Goal: Task Accomplishment & Management: Complete application form

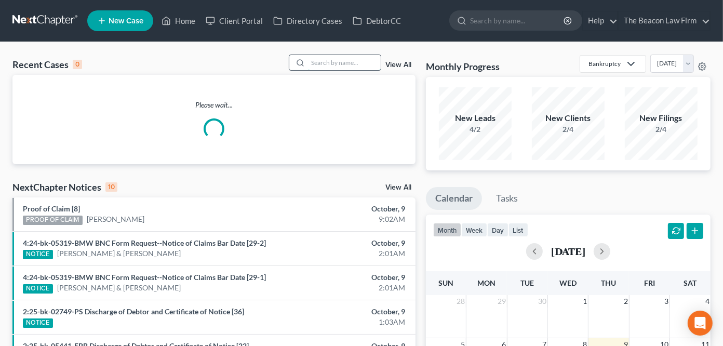
click at [347, 65] on input "search" at bounding box center [344, 62] width 73 height 15
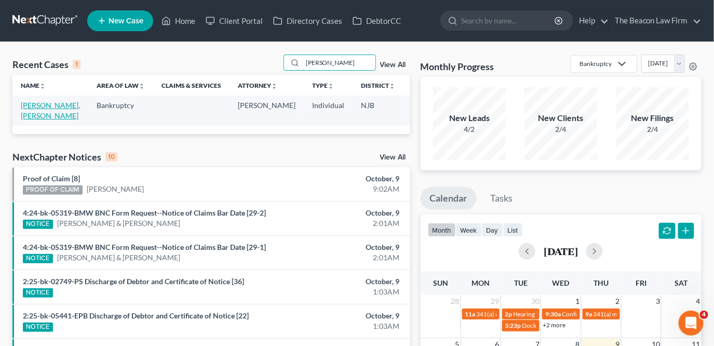
type input "malek"
click at [43, 102] on link "[PERSON_NAME], [PERSON_NAME]" at bounding box center [50, 110] width 59 height 19
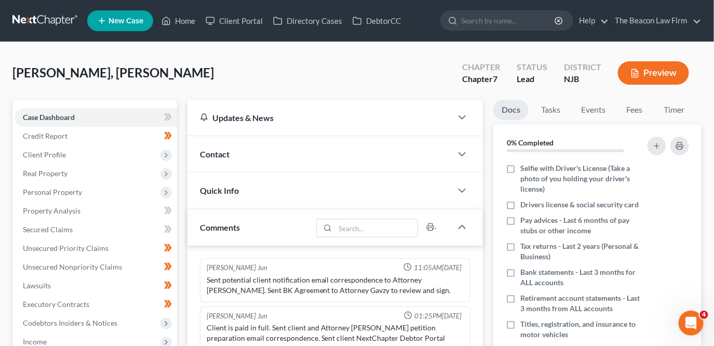
scroll to position [273, 0]
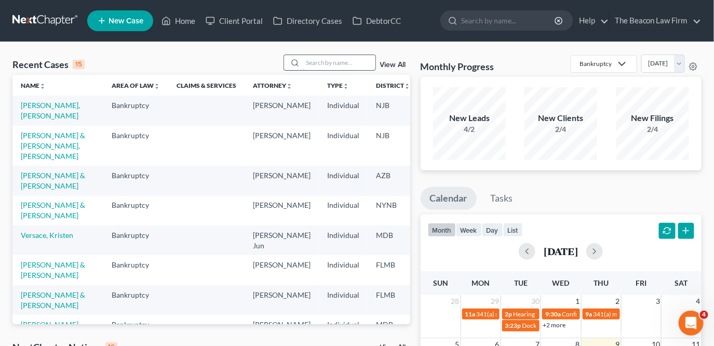
click at [354, 57] on input "search" at bounding box center [339, 62] width 73 height 15
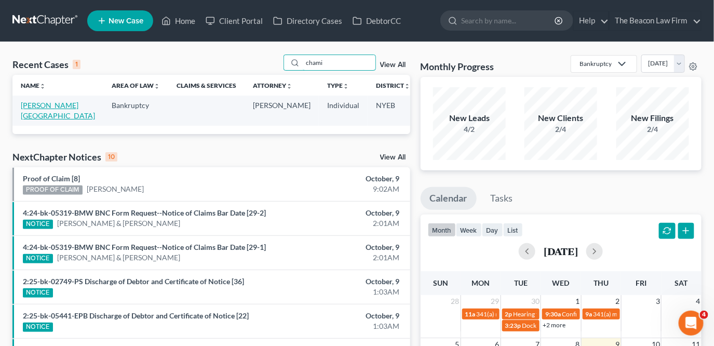
type input "chami"
click at [43, 107] on link "[PERSON_NAME][GEOGRAPHIC_DATA]" at bounding box center [58, 110] width 74 height 19
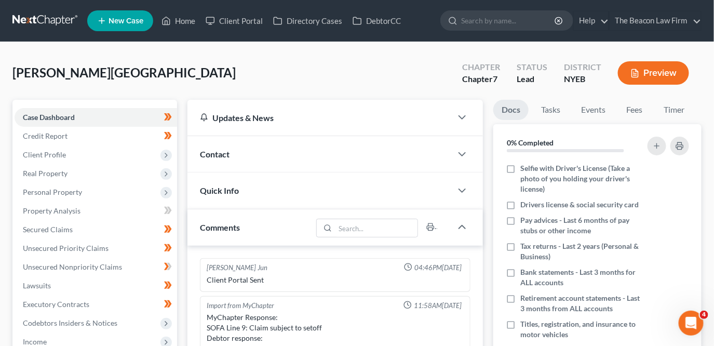
scroll to position [253, 0]
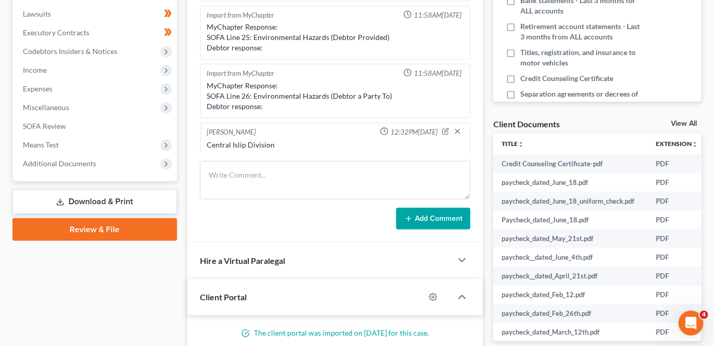
scroll to position [348, 0]
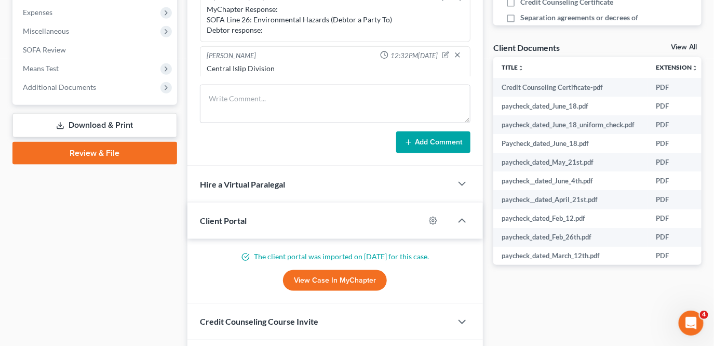
click at [58, 123] on icon at bounding box center [60, 126] width 8 height 8
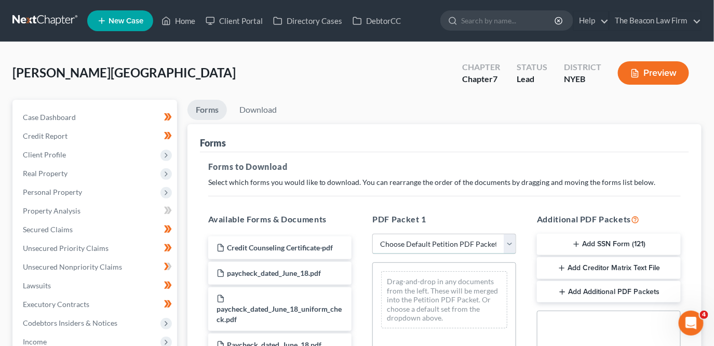
click at [411, 242] on select "Choose Default Petition PDF Packet Complete Bankruptcy Petition (all forms and …" at bounding box center [445, 244] width 144 height 21
select select "0"
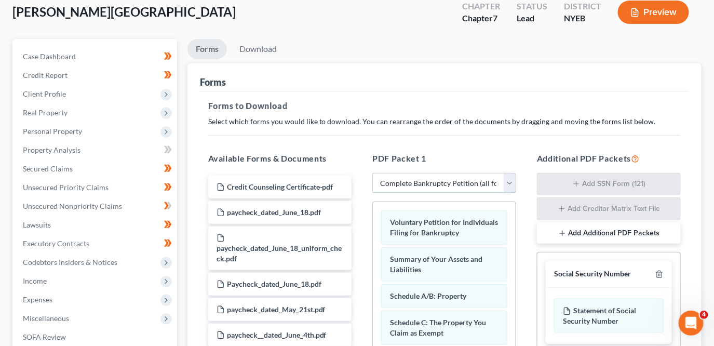
scroll to position [59, 0]
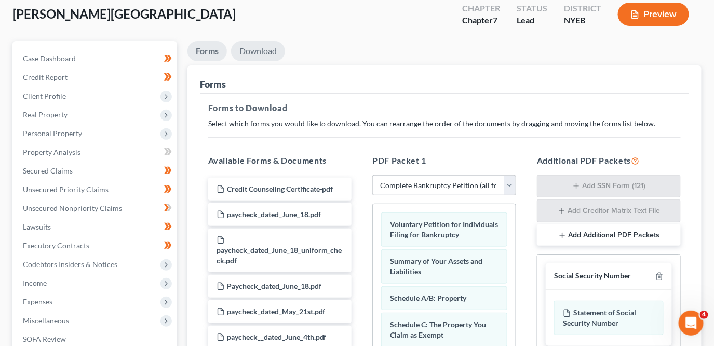
click at [266, 54] on link "Download" at bounding box center [258, 51] width 54 height 20
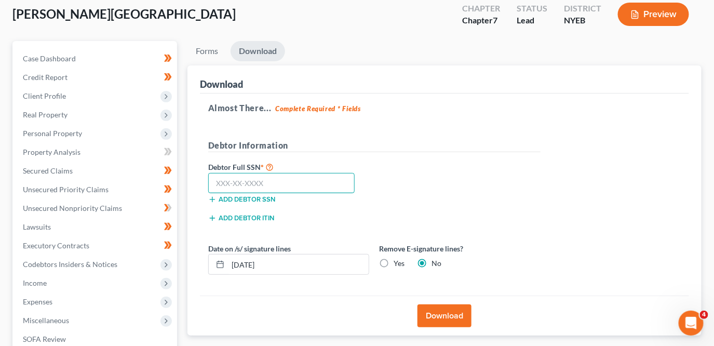
click at [305, 173] on input "text" at bounding box center [281, 183] width 147 height 21
type input "107-68-9658"
click at [443, 304] on button "Download" at bounding box center [445, 315] width 54 height 23
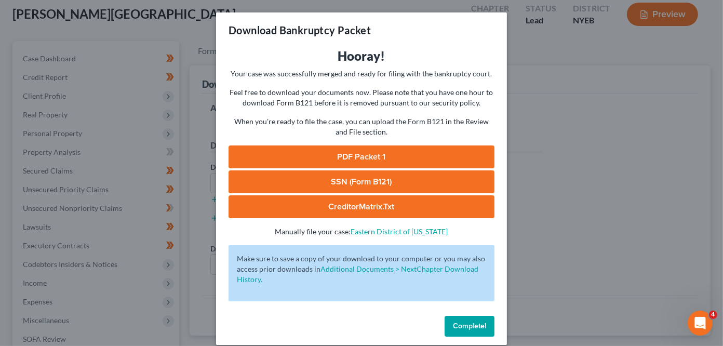
click at [369, 161] on link "PDF Packet 1" at bounding box center [362, 156] width 266 height 23
click at [551, 275] on div "Download Bankruptcy Packet Hooray! Your case was successfully merged and ready …" at bounding box center [361, 173] width 723 height 346
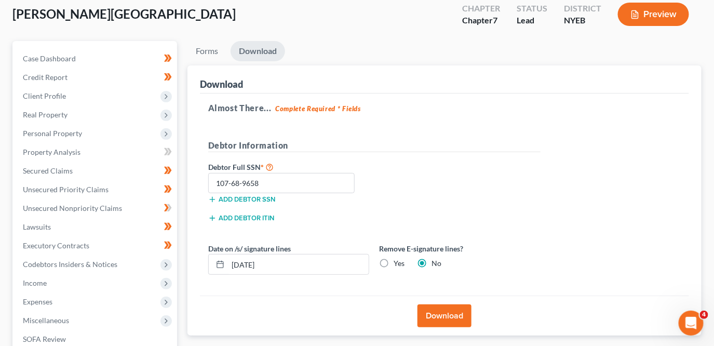
click at [714, 88] on div "Wilson, Chamika Upgraded Chapter Chapter 7 Status Lead District NYEB Preview Pe…" at bounding box center [357, 228] width 714 height 491
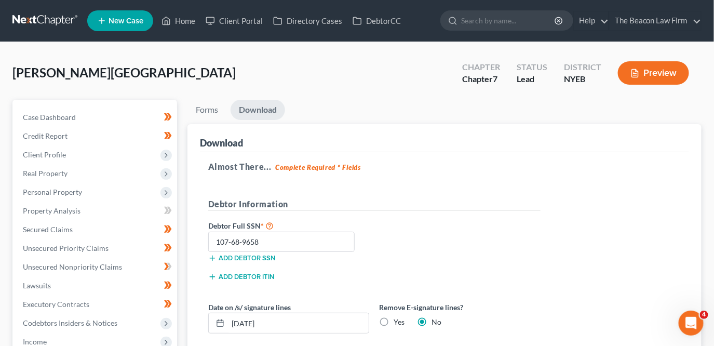
click at [59, 18] on link at bounding box center [45, 20] width 67 height 19
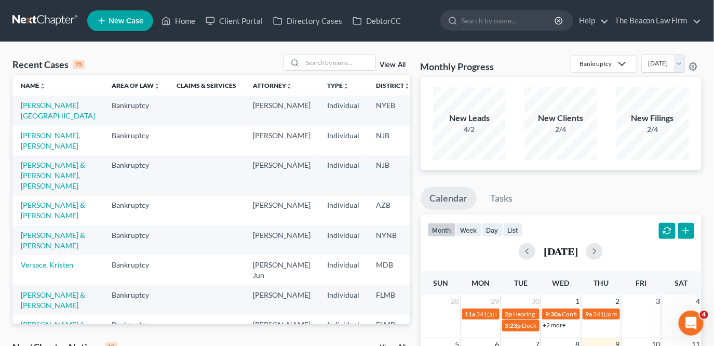
click at [36, 142] on td "[PERSON_NAME], [PERSON_NAME]" at bounding box center [57, 141] width 91 height 30
click at [33, 141] on link "[PERSON_NAME], [PERSON_NAME]" at bounding box center [50, 140] width 59 height 19
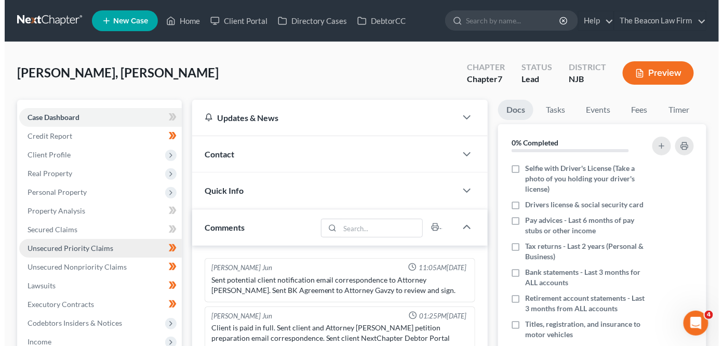
scroll to position [273, 0]
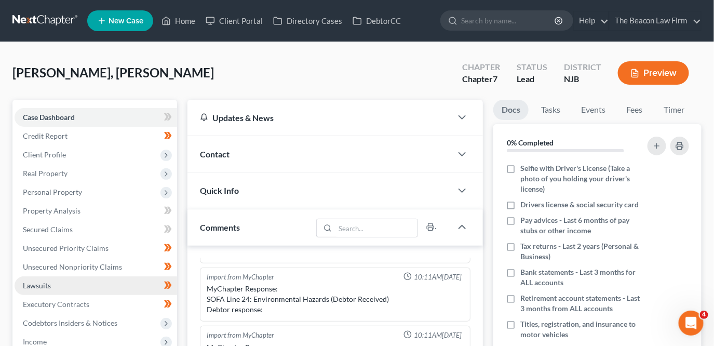
click at [111, 284] on link "Lawsuits" at bounding box center [96, 285] width 163 height 19
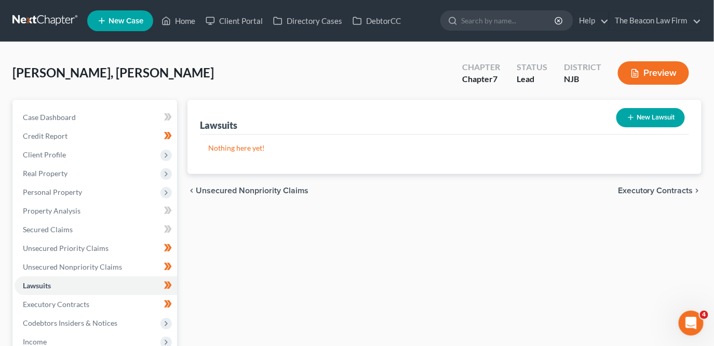
click at [639, 116] on button "New Lawsuit" at bounding box center [651, 117] width 69 height 19
select select "0"
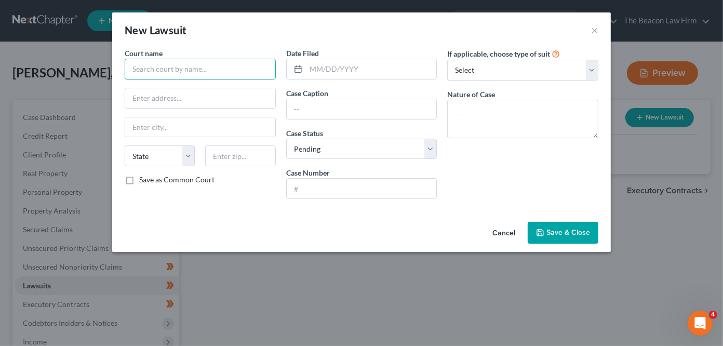
click at [206, 67] on input "text" at bounding box center [200, 69] width 151 height 21
type input "M"
type input "Superior Court of New Jersey"
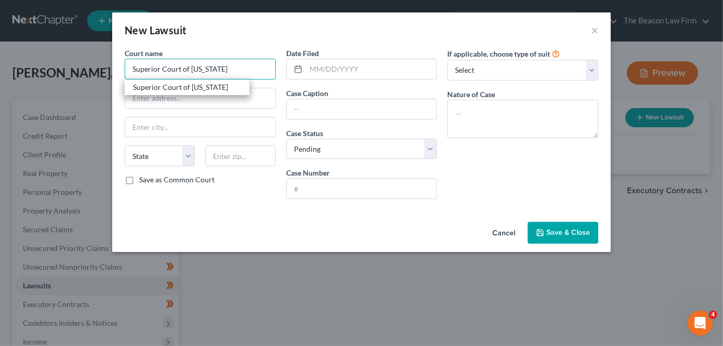
type input "71 Monument Park"
type input "Freehold"
select select "33"
type input "07728"
type input "Superior Court of New Jersey"
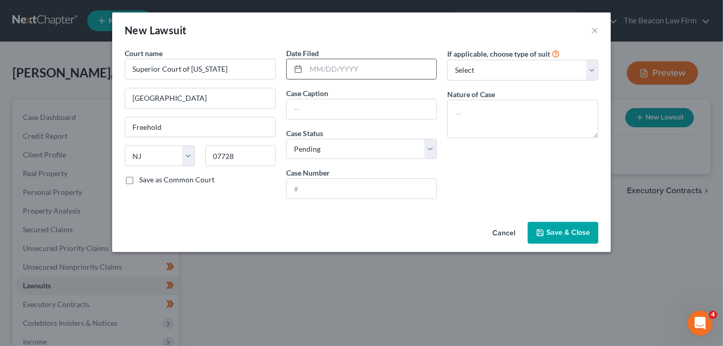
click at [377, 70] on input "text" at bounding box center [371, 69] width 131 height 20
type input "03/31/2025"
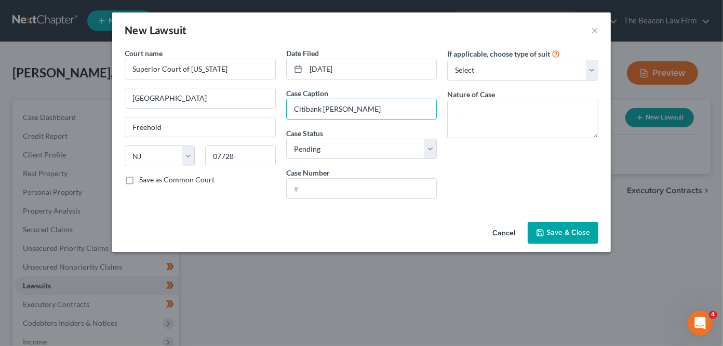
type input "Citibank v. Mohamad"
click at [346, 175] on div "Case Number" at bounding box center [361, 183] width 151 height 32
click at [346, 185] on input "text" at bounding box center [362, 189] width 150 height 20
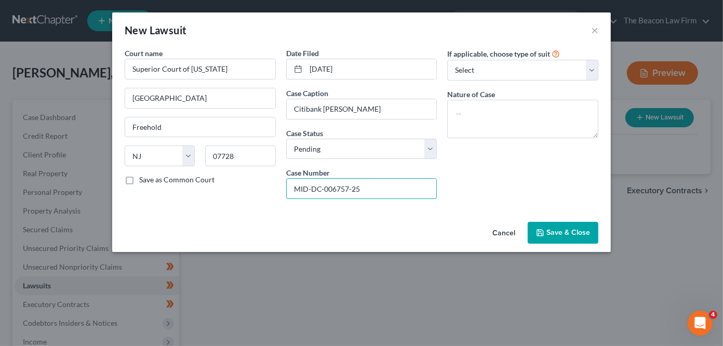
type input "MID-DC-006757-25"
click at [474, 70] on select "Select Repossession Garnishment Foreclosure Attached, Seized, Or Levied Other" at bounding box center [522, 70] width 151 height 21
select select "4"
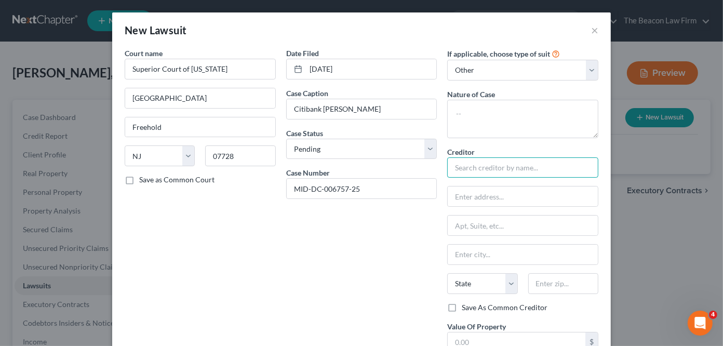
click at [471, 172] on input "text" at bounding box center [522, 167] width 151 height 21
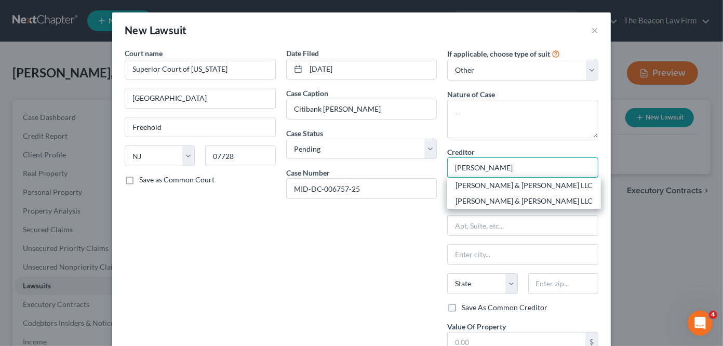
type input "Rubin & Rothman LLC"
type input "1787 Veterans Highway"
type input "Islandia"
select select "35"
type input "11749"
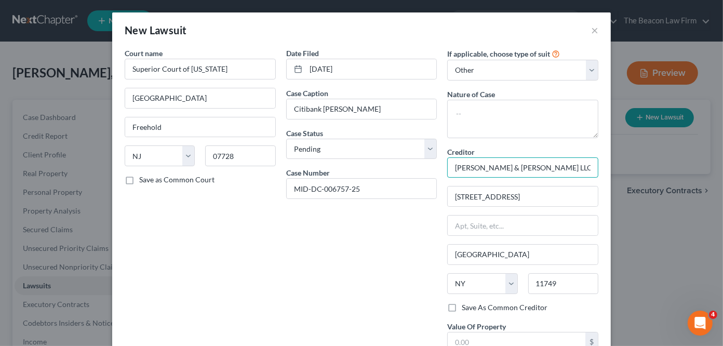
type input "Rubin & Rothman LLC"
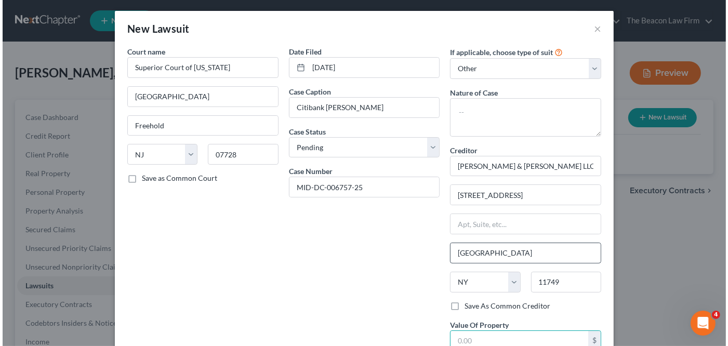
scroll to position [82, 0]
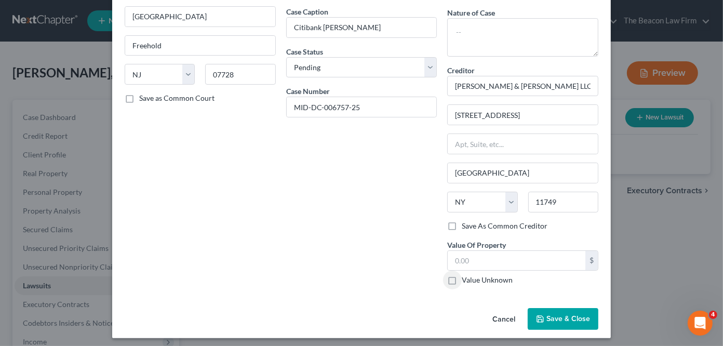
click at [567, 308] on button "Save & Close" at bounding box center [563, 319] width 71 height 22
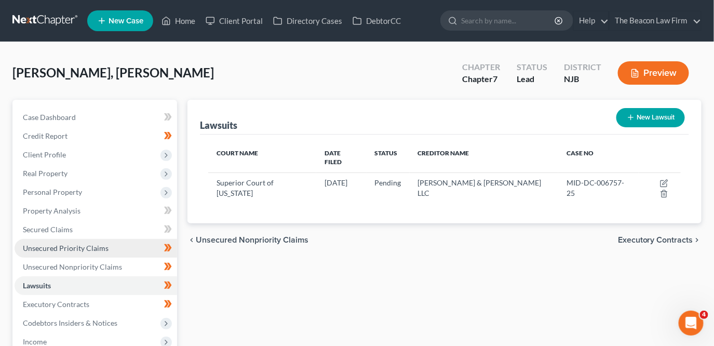
click at [46, 251] on span "Unsecured Priority Claims" at bounding box center [66, 248] width 86 height 9
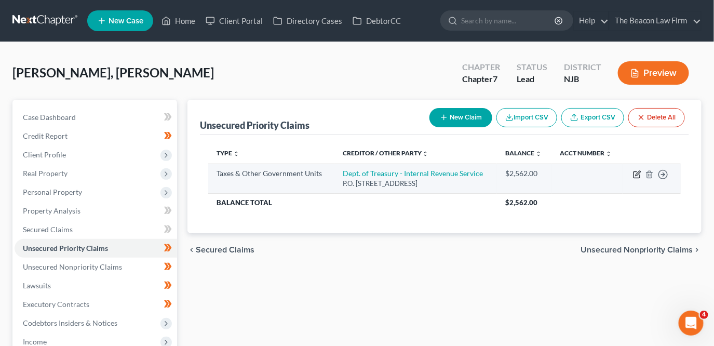
click at [636, 177] on icon "button" at bounding box center [637, 175] width 6 height 6
select select "0"
select select "39"
select select "0"
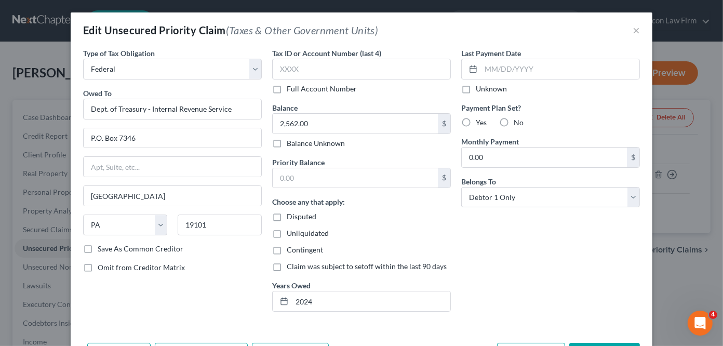
click at [638, 29] on div "Edit Unsecured Priority Claim (Taxes & Other Government Units) ×" at bounding box center [362, 29] width 582 height 35
click at [635, 31] on div "Edit Unsecured Priority Claim (Taxes & Other Government Units) ×" at bounding box center [362, 29] width 582 height 35
click at [633, 32] on button "×" at bounding box center [636, 30] width 7 height 12
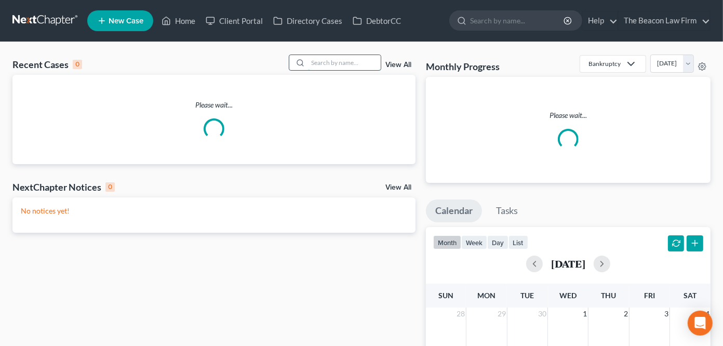
click at [351, 66] on input "search" at bounding box center [344, 62] width 73 height 15
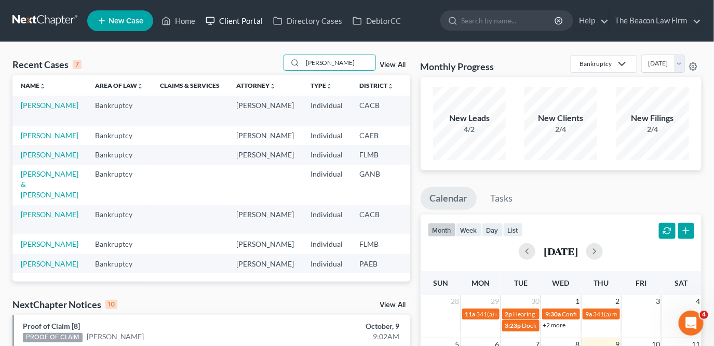
type input "kristina"
click at [234, 20] on link "Client Portal" at bounding box center [235, 20] width 68 height 19
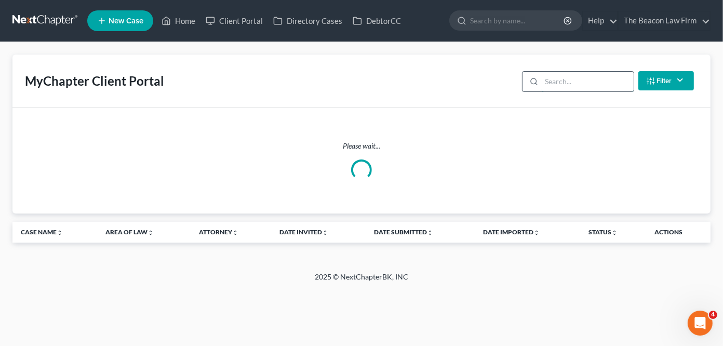
click at [565, 82] on input "search" at bounding box center [588, 82] width 92 height 20
click at [565, 83] on input "search" at bounding box center [588, 82] width 92 height 20
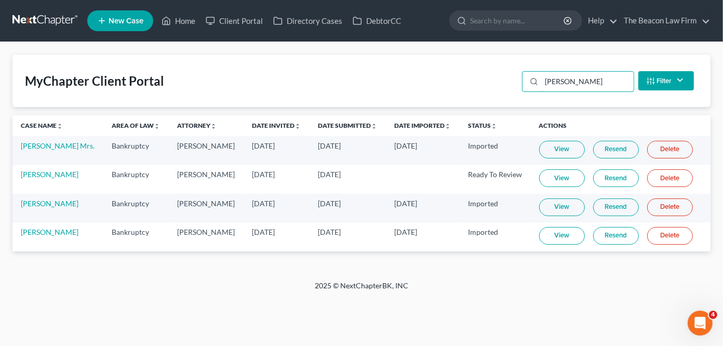
type input "kristina"
click at [560, 178] on link "View" at bounding box center [562, 178] width 46 height 18
click at [541, 178] on link "View" at bounding box center [562, 178] width 46 height 18
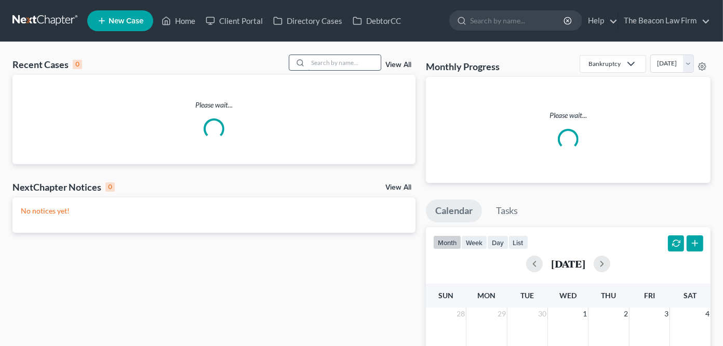
click at [352, 64] on input "search" at bounding box center [344, 62] width 73 height 15
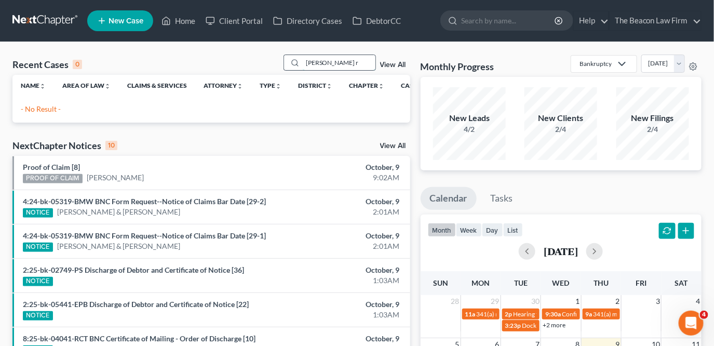
click at [329, 63] on input "[PERSON_NAME] r" at bounding box center [339, 62] width 73 height 15
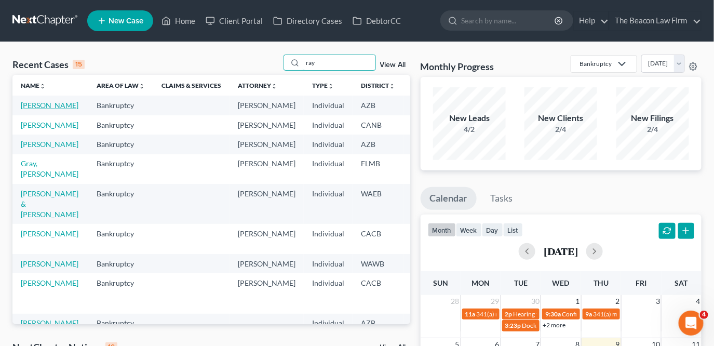
type input "ray"
click at [45, 105] on link "[PERSON_NAME]" at bounding box center [50, 105] width 58 height 9
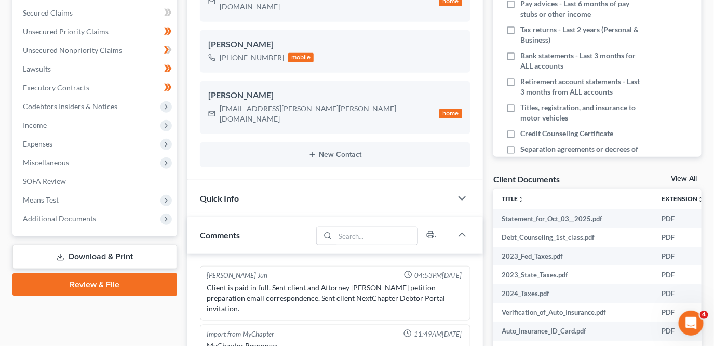
scroll to position [263, 0]
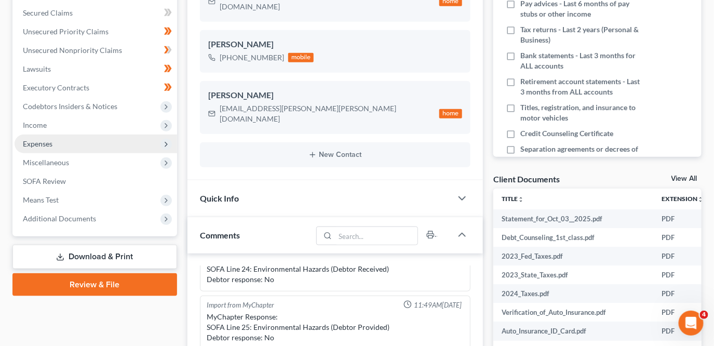
click at [104, 138] on span "Expenses" at bounding box center [96, 144] width 163 height 19
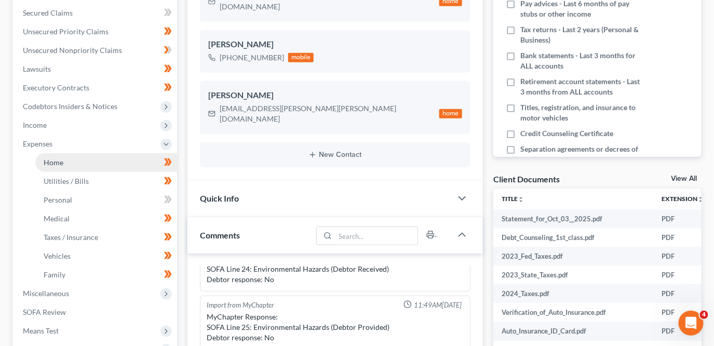
click at [104, 158] on link "Home" at bounding box center [106, 162] width 142 height 19
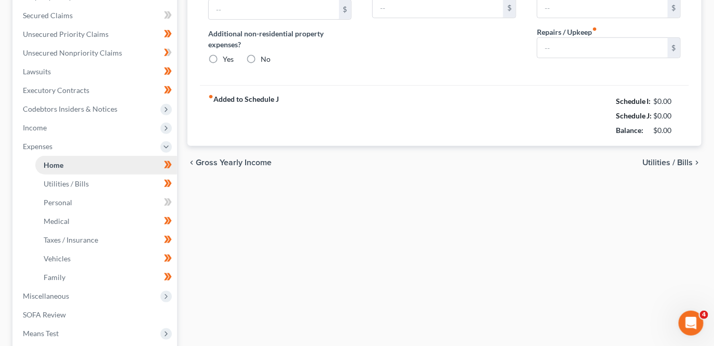
type input "1,800.00"
type input "0.00"
radio input "true"
type input "28.84"
type input "0.00"
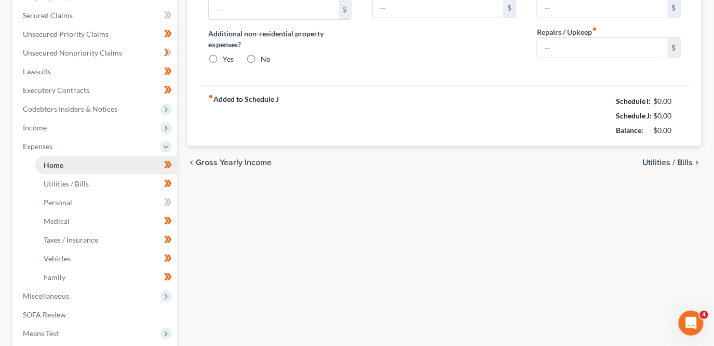
type input "0.00"
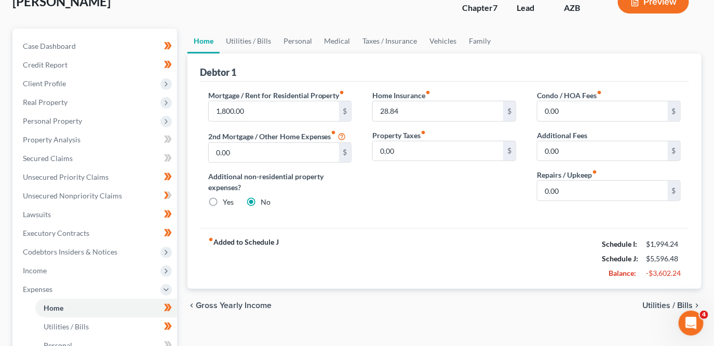
scroll to position [72, 0]
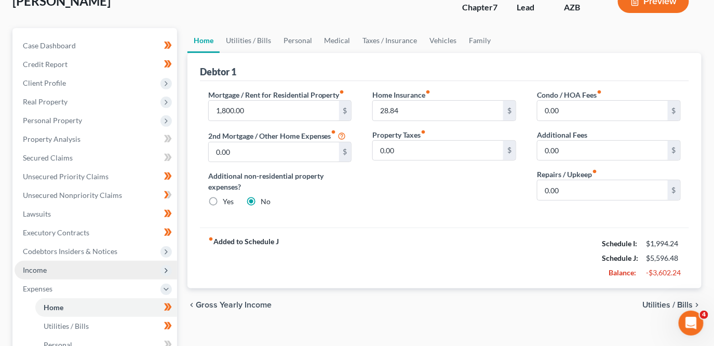
click at [94, 262] on span "Income" at bounding box center [96, 270] width 163 height 19
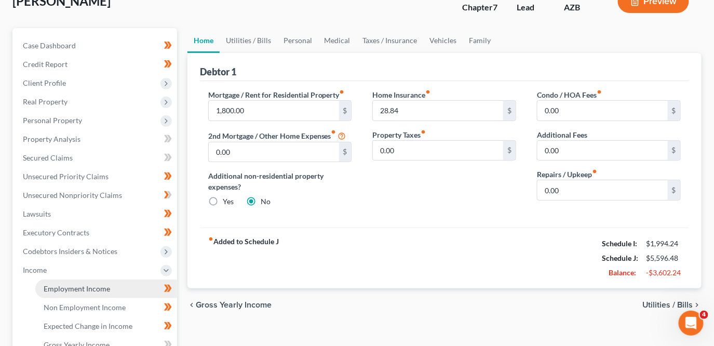
click at [92, 292] on span "Employment Income" at bounding box center [77, 288] width 67 height 9
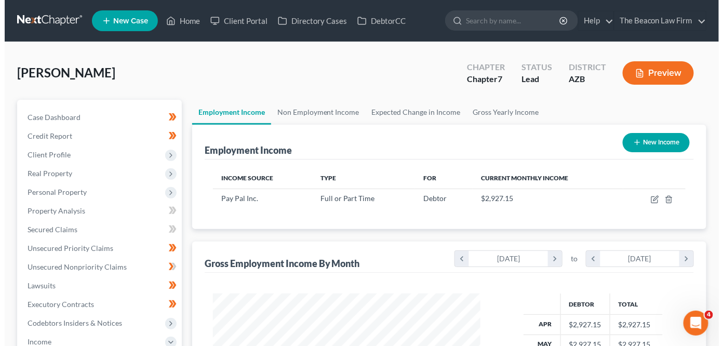
scroll to position [184, 288]
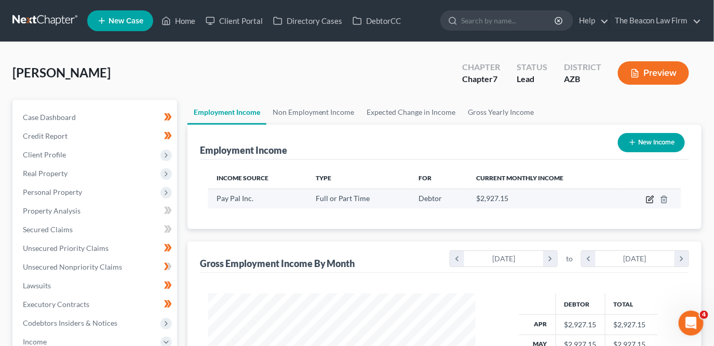
click at [649, 200] on icon "button" at bounding box center [651, 198] width 5 height 5
select select "0"
select select "4"
select select "2"
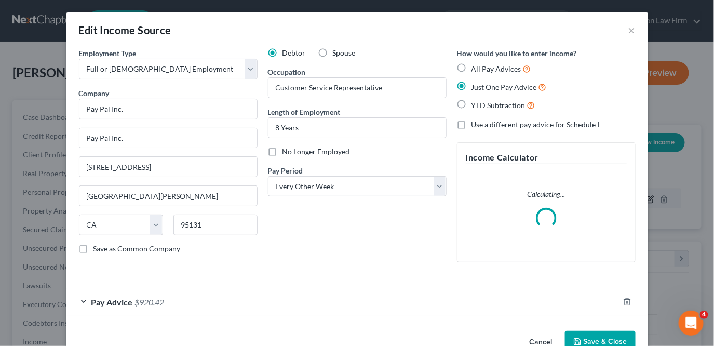
scroll to position [184, 292]
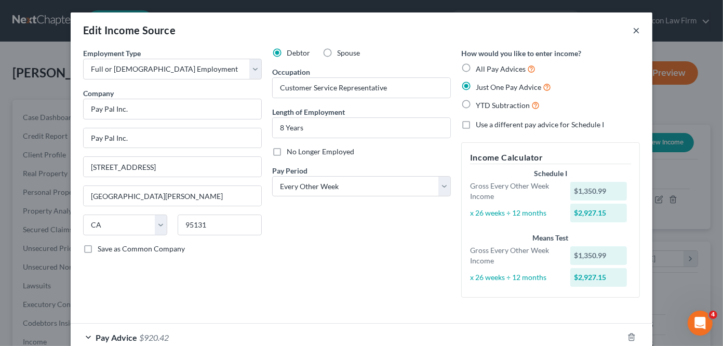
click at [633, 31] on button "×" at bounding box center [636, 30] width 7 height 12
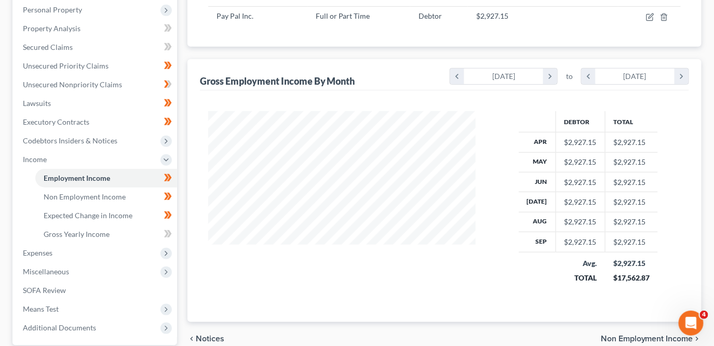
scroll to position [190, 0]
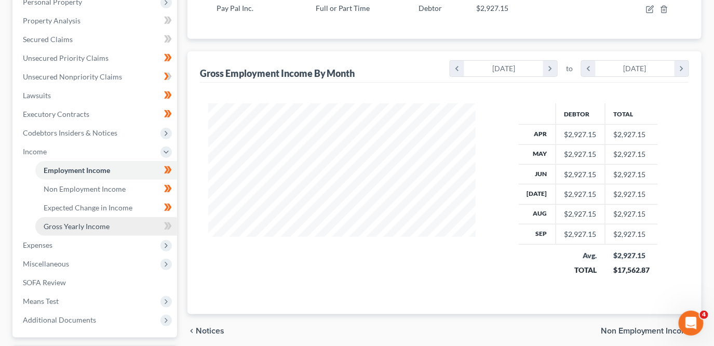
click at [130, 221] on link "Gross Yearly Income" at bounding box center [106, 226] width 142 height 19
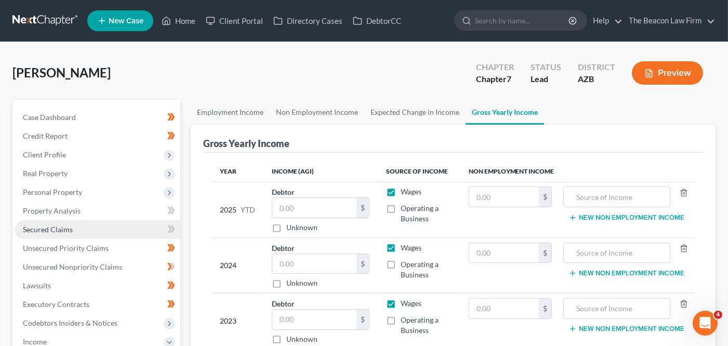
click at [129, 226] on link "Secured Claims" at bounding box center [98, 229] width 166 height 19
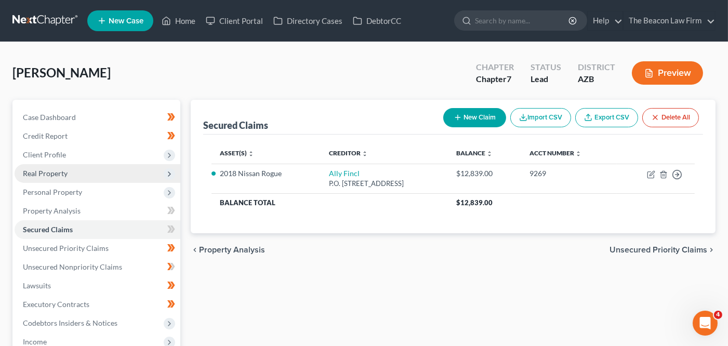
click at [129, 166] on span "Real Property" at bounding box center [98, 173] width 166 height 19
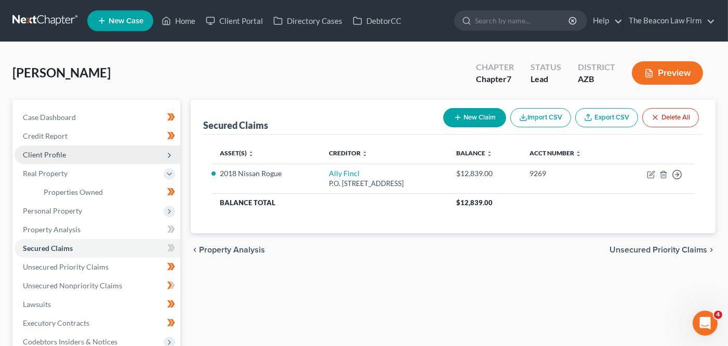
click at [130, 155] on span "Client Profile" at bounding box center [98, 154] width 166 height 19
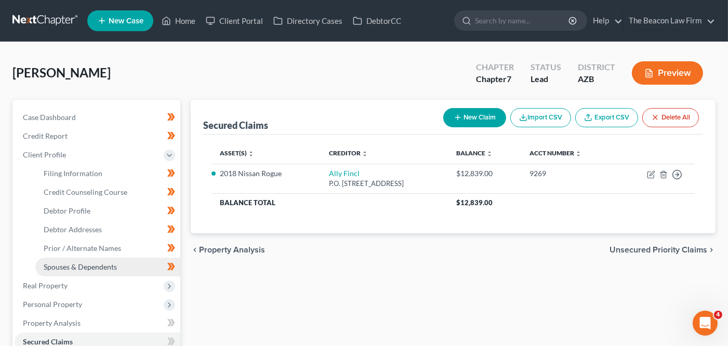
click at [125, 265] on link "Spouses & Dependents" at bounding box center [107, 267] width 145 height 19
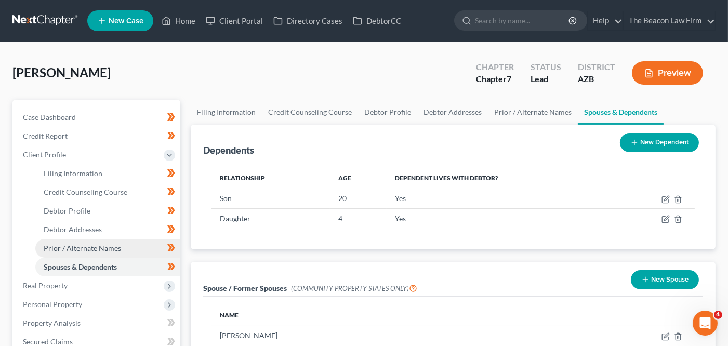
click at [125, 246] on link "Prior / Alternate Names" at bounding box center [107, 248] width 145 height 19
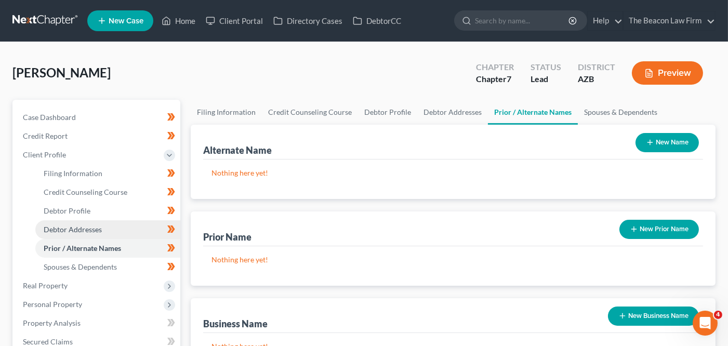
click at [125, 232] on link "Debtor Addresses" at bounding box center [107, 229] width 145 height 19
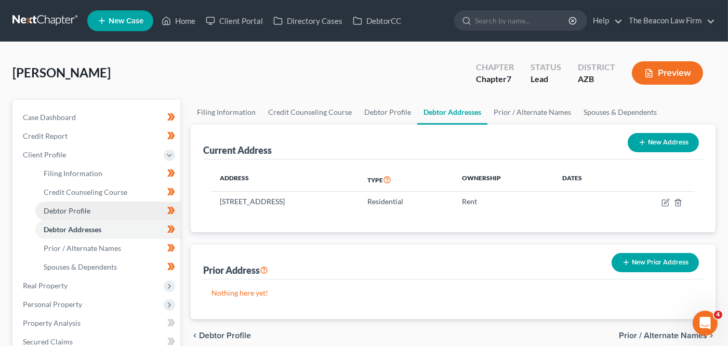
click at [130, 211] on link "Debtor Profile" at bounding box center [107, 211] width 145 height 19
select select "3"
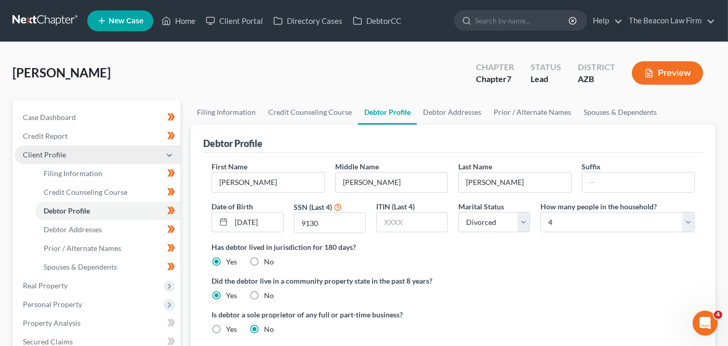
click at [117, 153] on span "Client Profile" at bounding box center [98, 154] width 166 height 19
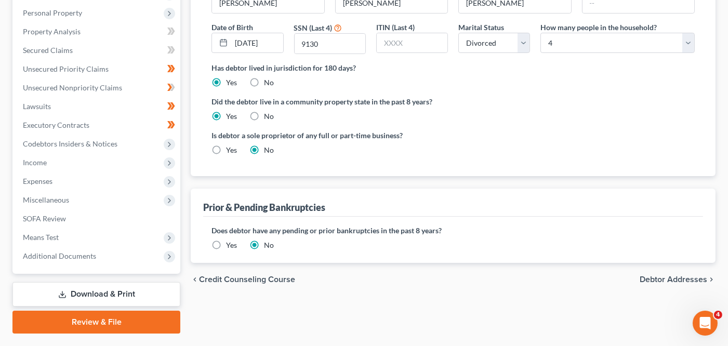
scroll to position [204, 0]
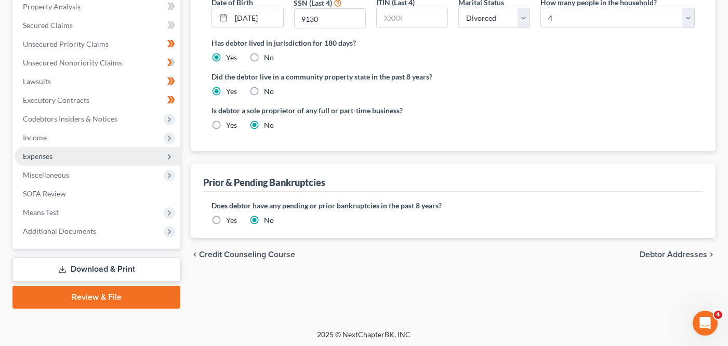
click at [103, 152] on span "Expenses" at bounding box center [98, 156] width 166 height 19
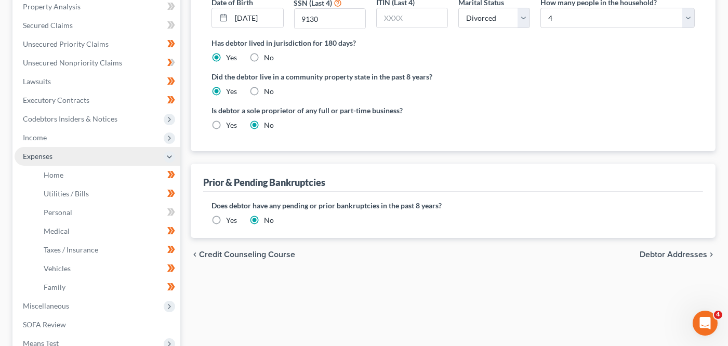
click at [104, 150] on span "Expenses" at bounding box center [98, 156] width 166 height 19
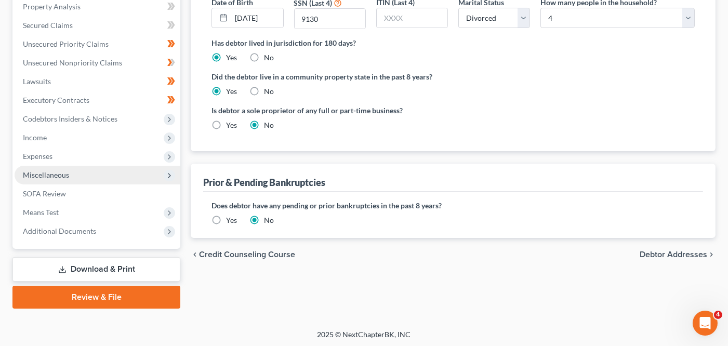
click at [102, 179] on span "Miscellaneous" at bounding box center [98, 175] width 166 height 19
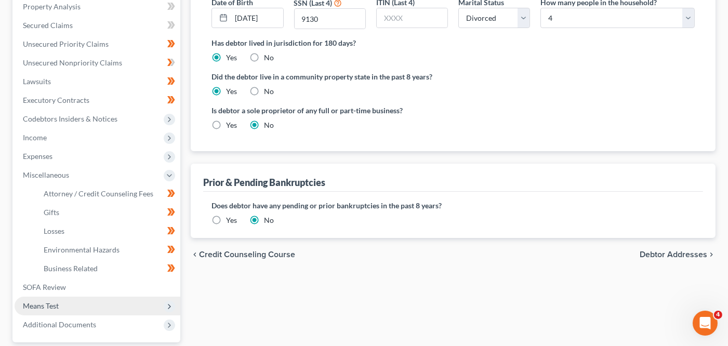
click at [114, 308] on span "Means Test" at bounding box center [98, 306] width 166 height 19
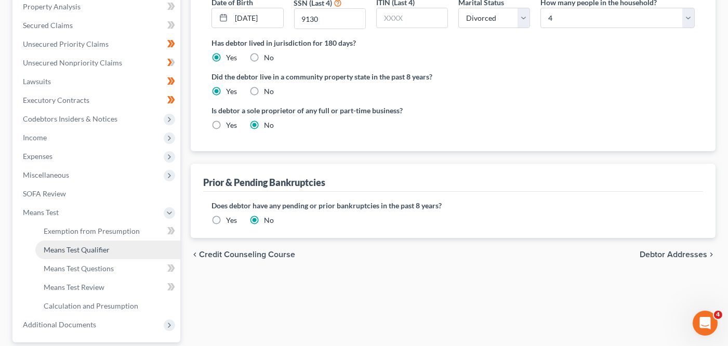
click at [125, 252] on link "Means Test Qualifier" at bounding box center [107, 250] width 145 height 19
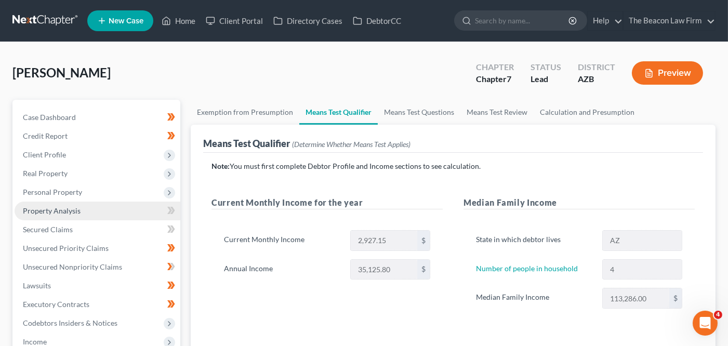
click at [46, 219] on link "Property Analysis" at bounding box center [98, 211] width 166 height 19
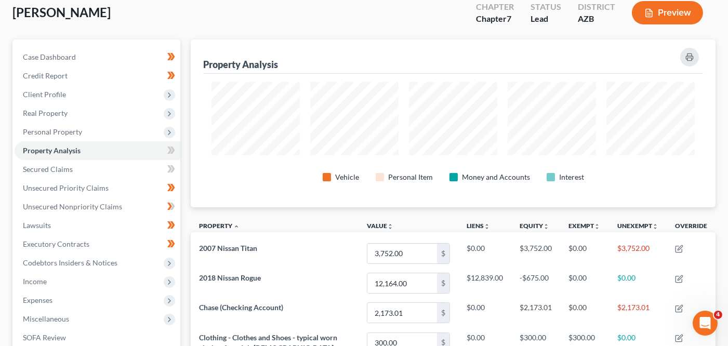
scroll to position [118, 0]
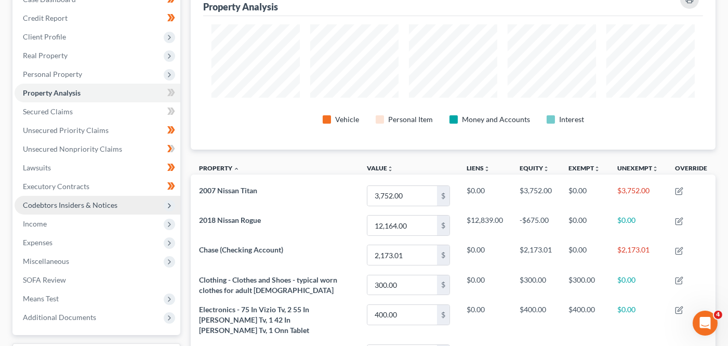
click at [109, 209] on span "Codebtors Insiders & Notices" at bounding box center [98, 205] width 166 height 19
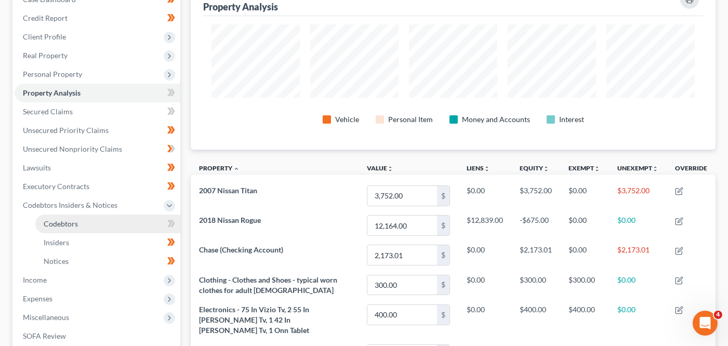
click at [110, 221] on link "Codebtors" at bounding box center [107, 224] width 145 height 19
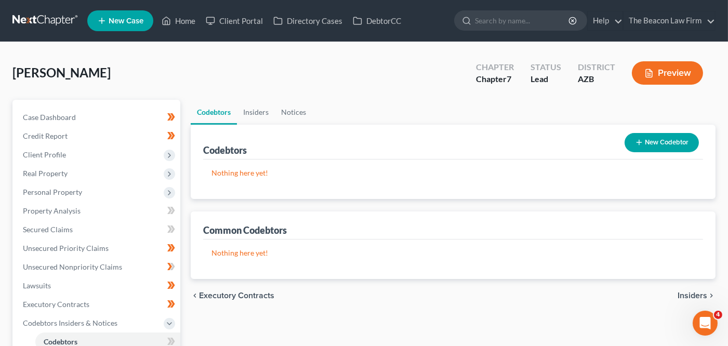
scroll to position [2, 0]
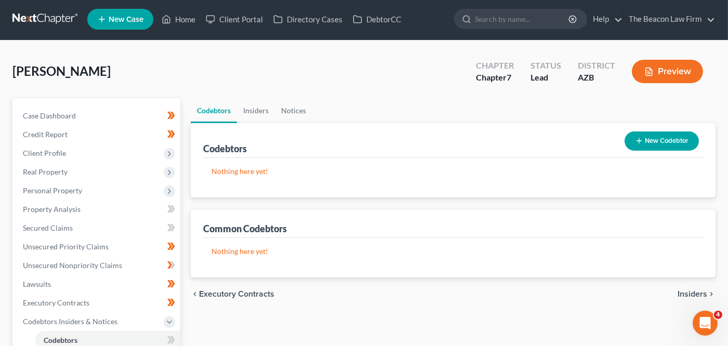
click at [682, 137] on button "New Codebtor" at bounding box center [662, 140] width 74 height 19
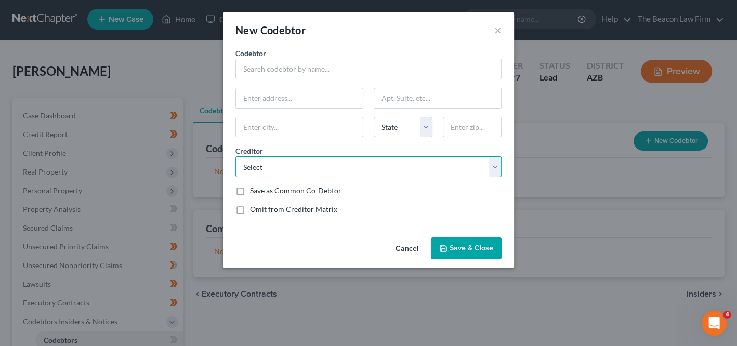
click at [324, 161] on select "Select New Direction Fertility Centers Arizona Department of Economic Security …" at bounding box center [368, 166] width 266 height 21
click at [411, 246] on button "Cancel" at bounding box center [406, 248] width 39 height 21
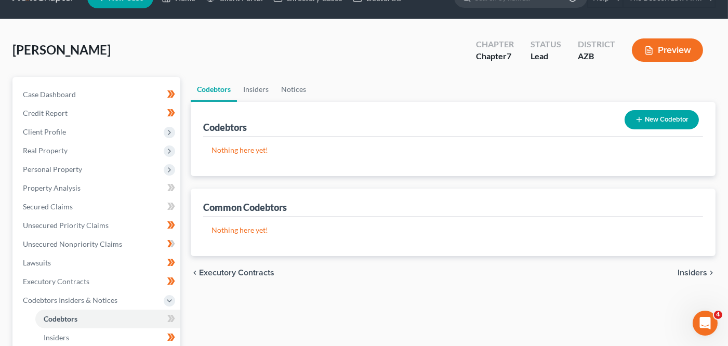
scroll to position [0, 0]
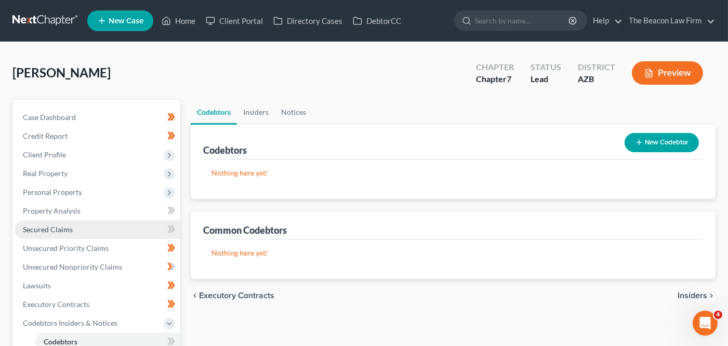
click at [101, 222] on link "Secured Claims" at bounding box center [98, 229] width 166 height 19
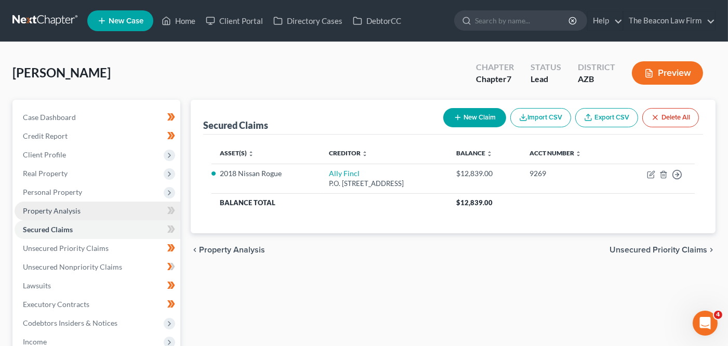
click at [107, 203] on link "Property Analysis" at bounding box center [98, 211] width 166 height 19
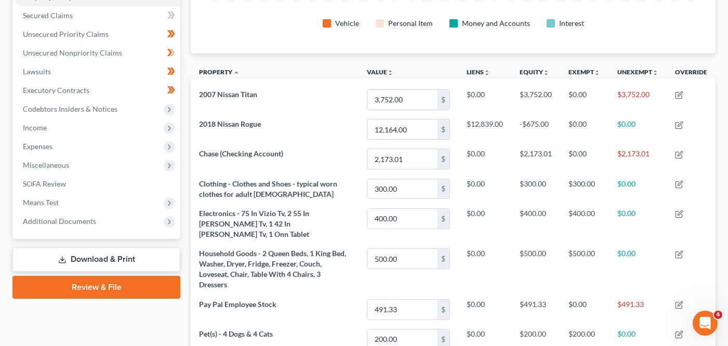
scroll to position [211, 0]
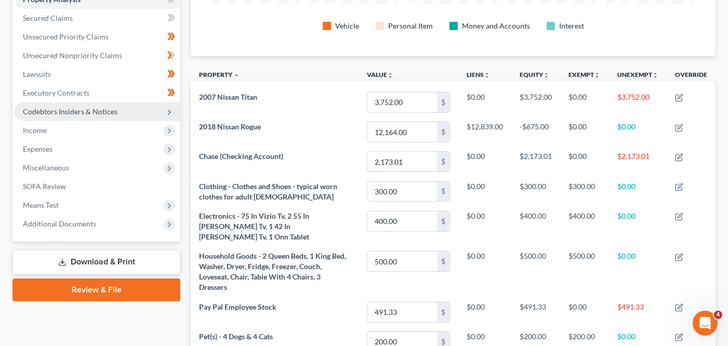
click at [120, 112] on span "Codebtors Insiders & Notices" at bounding box center [98, 111] width 166 height 19
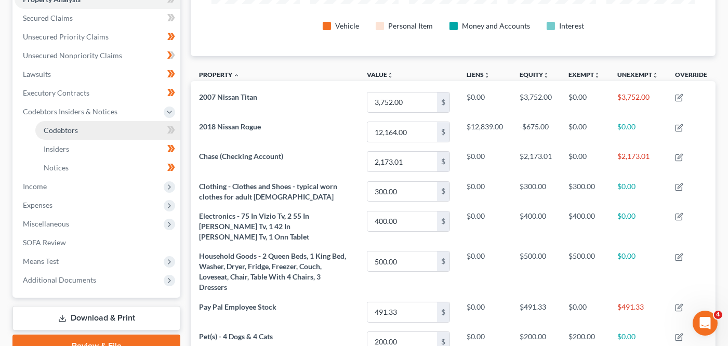
click at [119, 131] on link "Codebtors" at bounding box center [107, 130] width 145 height 19
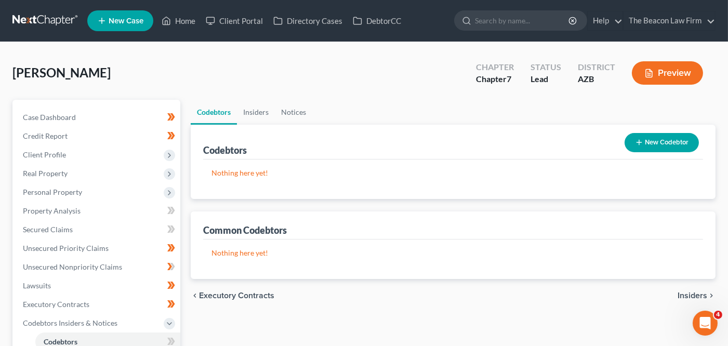
click at [669, 157] on div "Codebtors New Codebtor" at bounding box center [453, 142] width 500 height 35
click at [672, 145] on button "New Codebtor" at bounding box center [662, 142] width 74 height 19
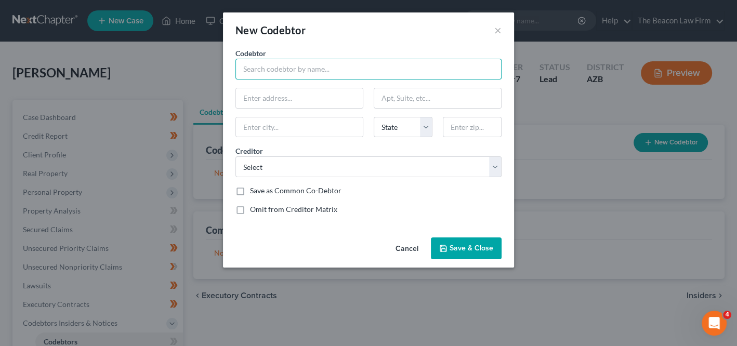
click at [293, 77] on input "text" at bounding box center [368, 69] width 266 height 21
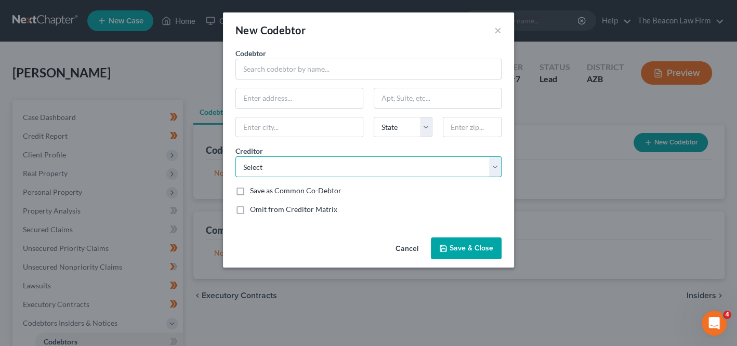
click at [293, 169] on select "Select New Direction Fertility Centers Arizona Department of Economic Security …" at bounding box center [368, 166] width 266 height 21
select select "4"
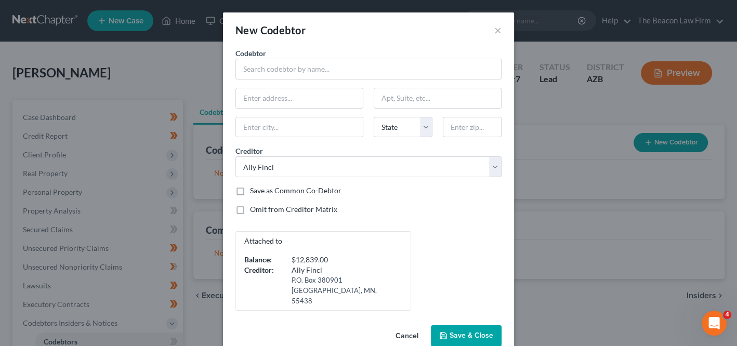
click at [334, 251] on div "Attached to Balance: $12,839.00 Creditor: Ally Fincl P.O. Box 380901 Bloomingto…" at bounding box center [323, 270] width 176 height 79
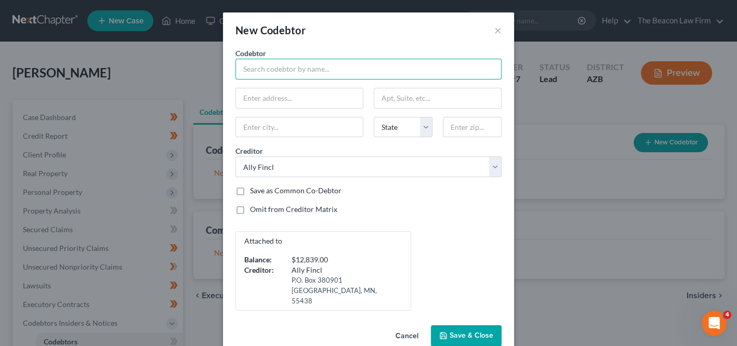
click at [299, 69] on input "text" at bounding box center [368, 69] width 266 height 21
type input "Jamie Ray"
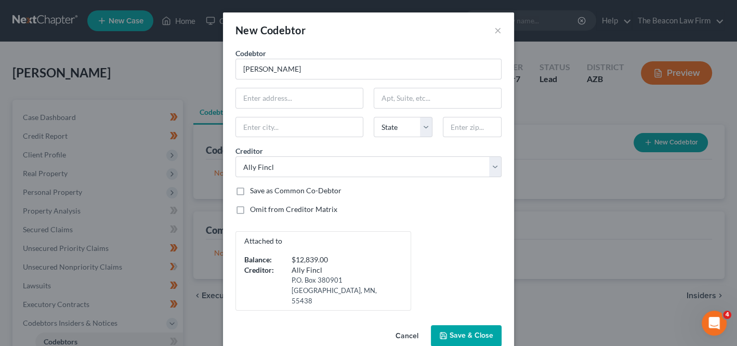
click at [463, 325] on button "Save & Close" at bounding box center [466, 336] width 71 height 22
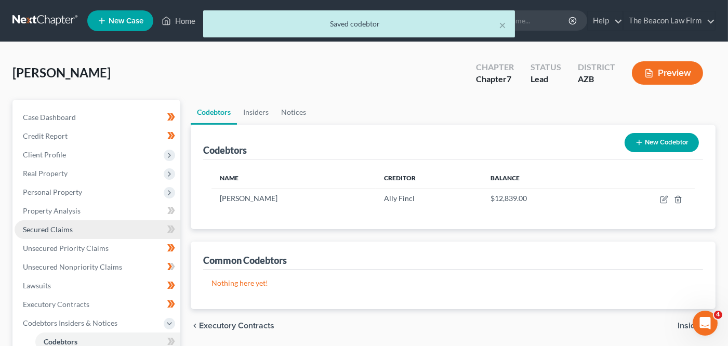
click at [62, 223] on link "Secured Claims" at bounding box center [98, 229] width 166 height 19
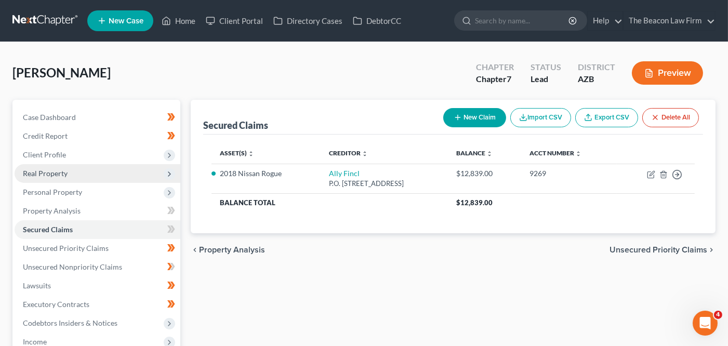
click at [74, 167] on span "Real Property" at bounding box center [98, 173] width 166 height 19
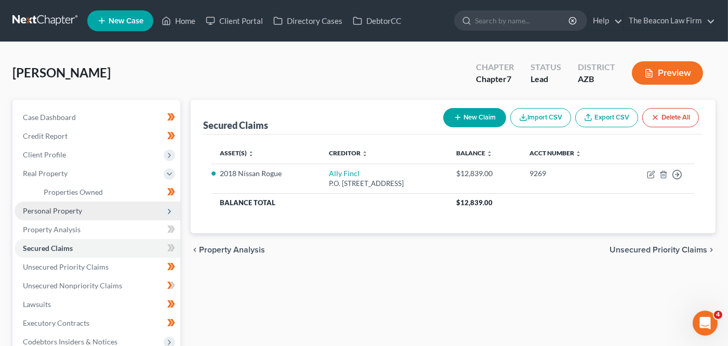
click at [70, 203] on span "Personal Property" at bounding box center [98, 211] width 166 height 19
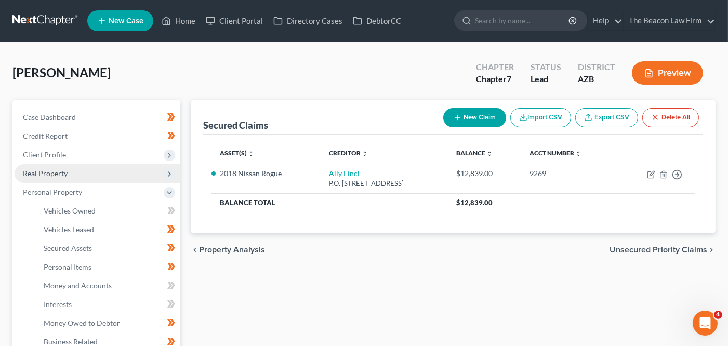
click at [77, 167] on span "Real Property" at bounding box center [98, 173] width 166 height 19
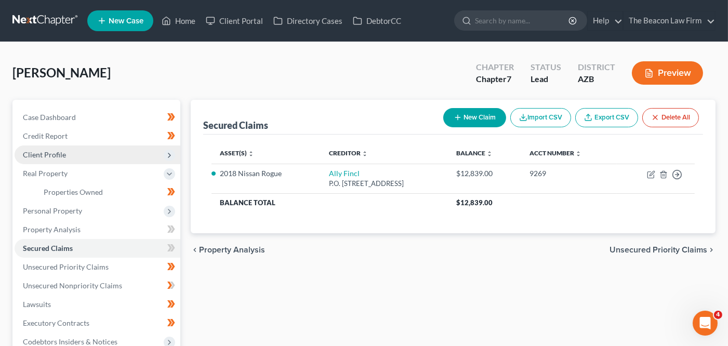
click at [78, 156] on span "Client Profile" at bounding box center [98, 154] width 166 height 19
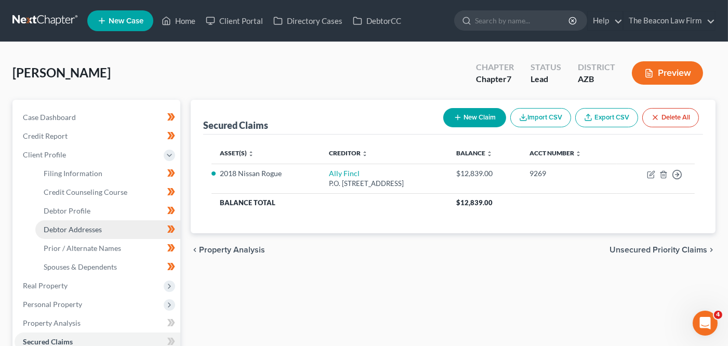
click at [72, 220] on link "Debtor Addresses" at bounding box center [107, 229] width 145 height 19
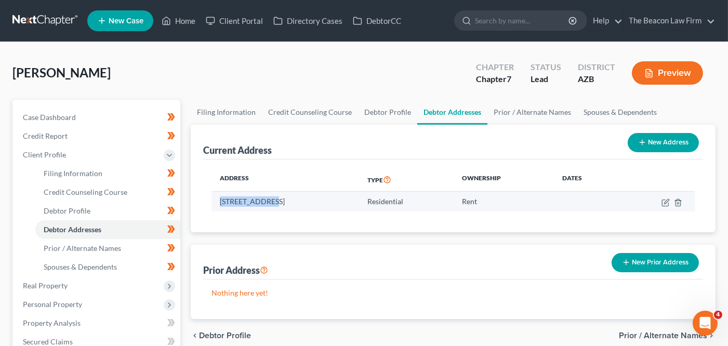
drag, startPoint x: 219, startPoint y: 202, endPoint x: 268, endPoint y: 203, distance: 48.9
click at [268, 203] on td "2844 E Pony Ct, Gilbert, AZ 85295" at bounding box center [284, 202] width 147 height 20
copy td "2844 E Pony Ct"
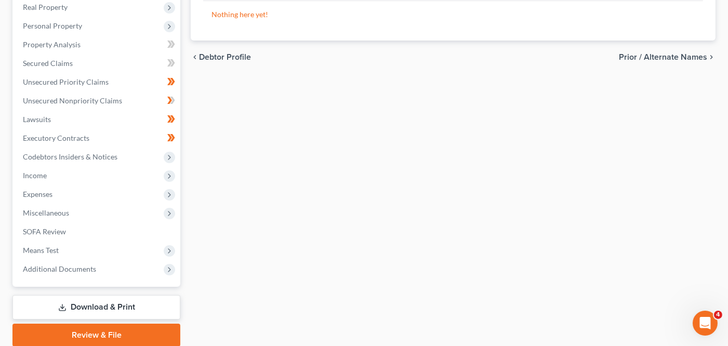
scroll to position [283, 0]
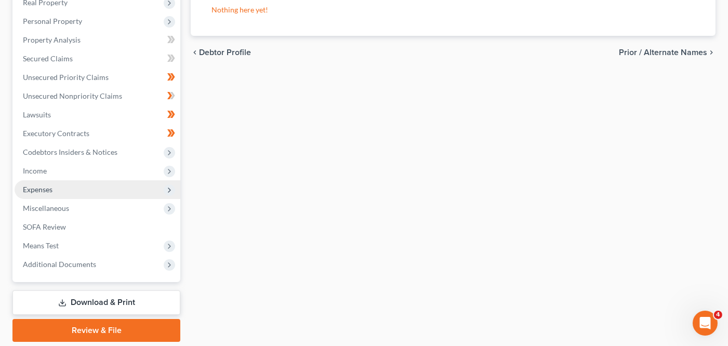
click at [124, 195] on span "Expenses" at bounding box center [98, 189] width 166 height 19
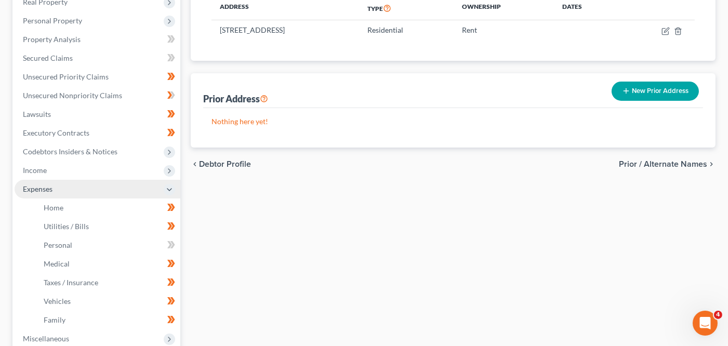
scroll to position [171, 0]
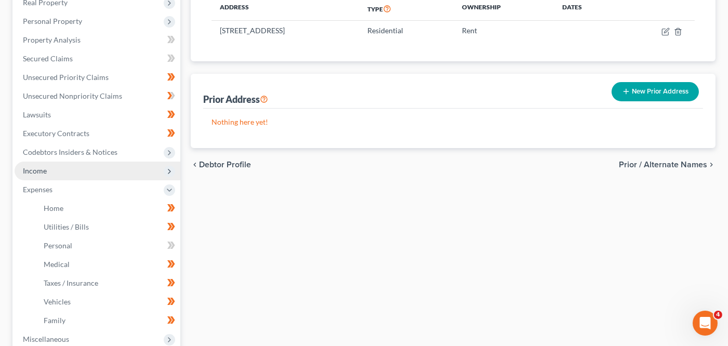
click at [124, 176] on span "Income" at bounding box center [98, 171] width 166 height 19
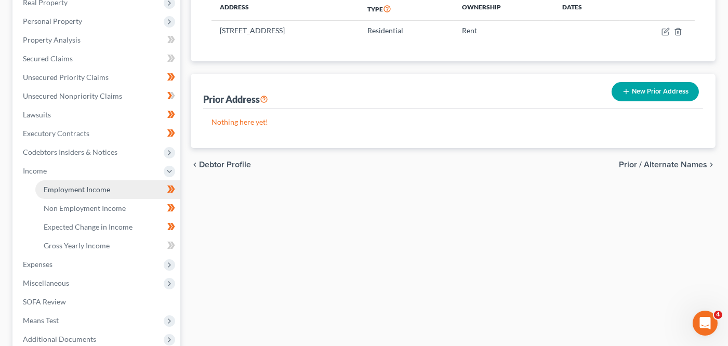
click at [124, 193] on link "Employment Income" at bounding box center [107, 189] width 145 height 19
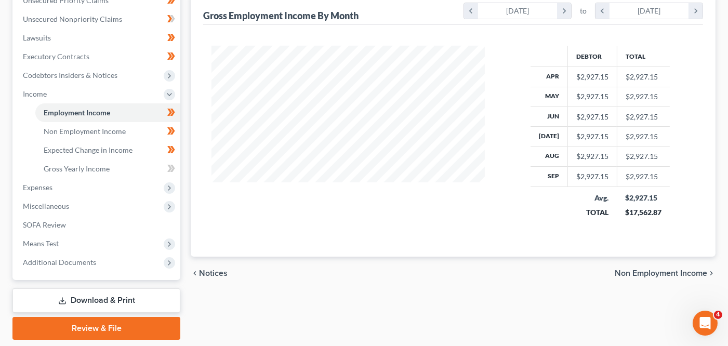
scroll to position [249, 0]
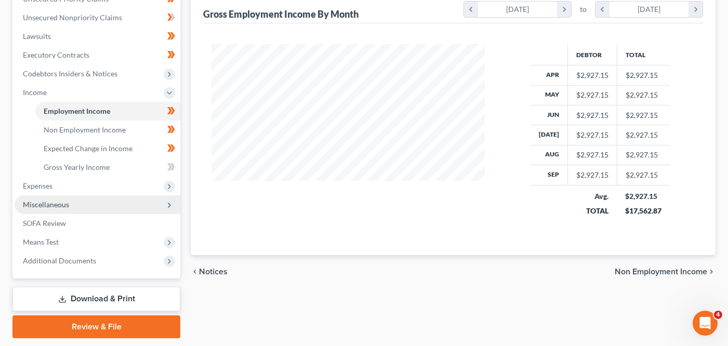
click at [127, 205] on span "Miscellaneous" at bounding box center [98, 204] width 166 height 19
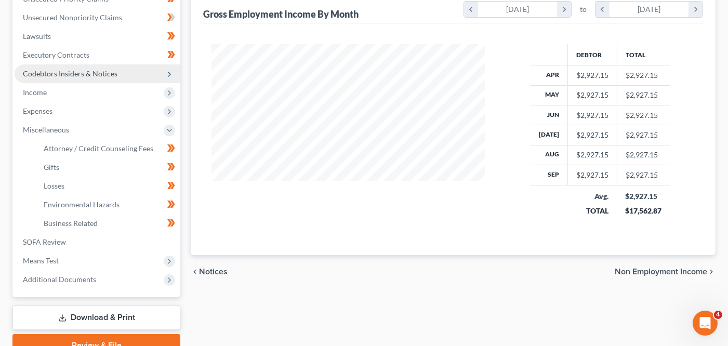
click at [122, 78] on span "Codebtors Insiders & Notices" at bounding box center [98, 73] width 166 height 19
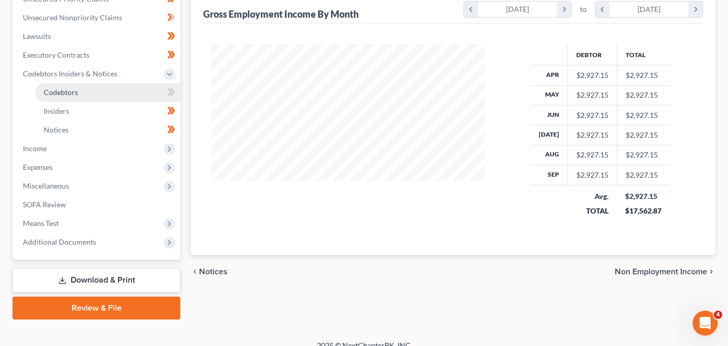
click at [118, 90] on link "Codebtors" at bounding box center [107, 92] width 145 height 19
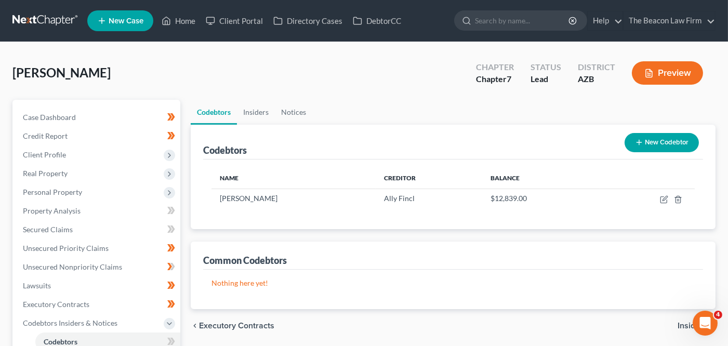
click at [245, 285] on p "Nothing here yet!" at bounding box center [452, 283] width 483 height 10
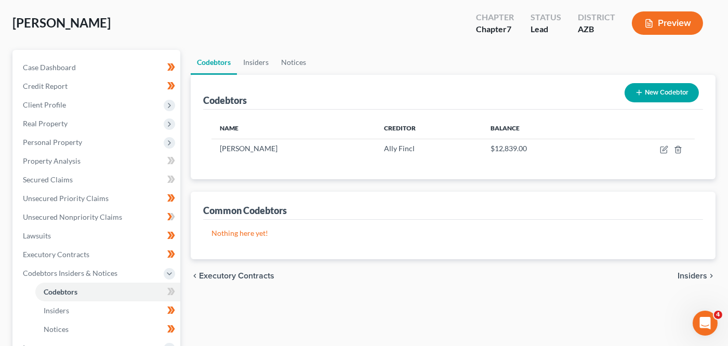
scroll to position [51, 0]
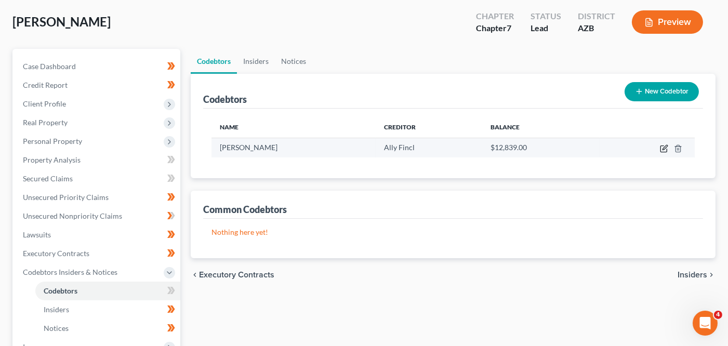
click at [660, 148] on icon "button" at bounding box center [663, 149] width 6 height 6
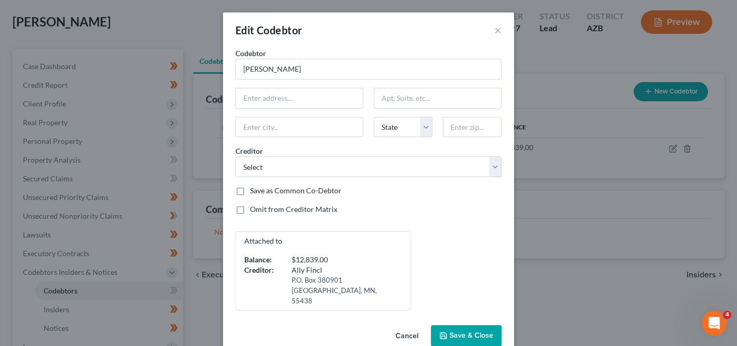
click at [310, 108] on div "Codebtor * Jamie Ray Codebtor * Jamie Ray State AL AK AR AZ CA CO CT DE DC FL G…" at bounding box center [368, 179] width 276 height 263
click at [311, 101] on input "text" at bounding box center [299, 98] width 127 height 20
paste input "2844 E Pony Ct"
type input "2844 E Pony Ct"
click at [448, 128] on input "text" at bounding box center [472, 127] width 59 height 21
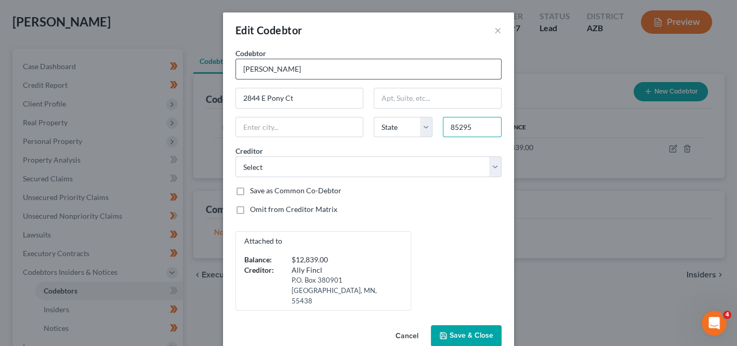
type input "85295"
click at [373, 74] on input "Jamie Ray" at bounding box center [368, 69] width 266 height 21
click at [330, 127] on input "text" at bounding box center [299, 127] width 127 height 20
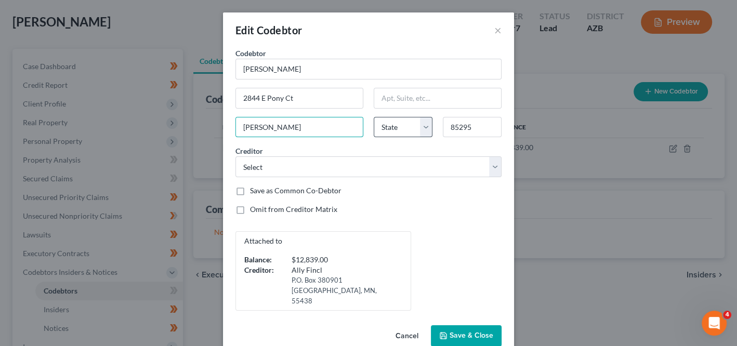
type input "Gilbert"
click at [375, 117] on select "State AL AK AR AZ CA CO CT DE DC FL GA GU HI ID IL IN IA KS KY LA ME MD MA MI M…" at bounding box center [403, 127] width 59 height 21
select select "3"
click at [439, 331] on icon "button" at bounding box center [443, 335] width 8 height 8
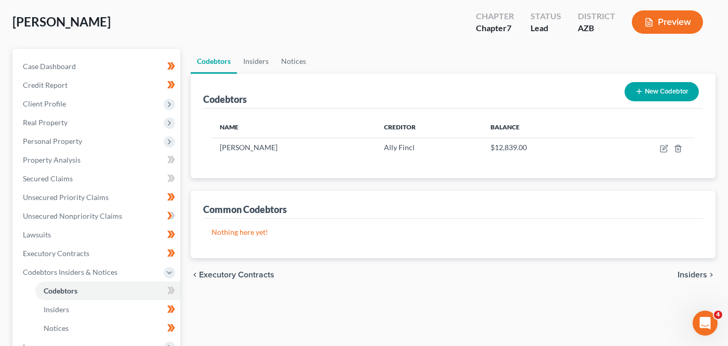
click at [255, 232] on p "Nothing here yet!" at bounding box center [452, 232] width 483 height 10
click at [666, 148] on icon "button" at bounding box center [664, 148] width 8 height 8
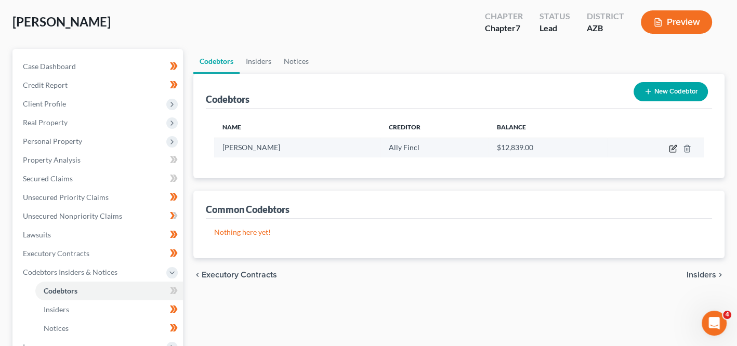
select select "3"
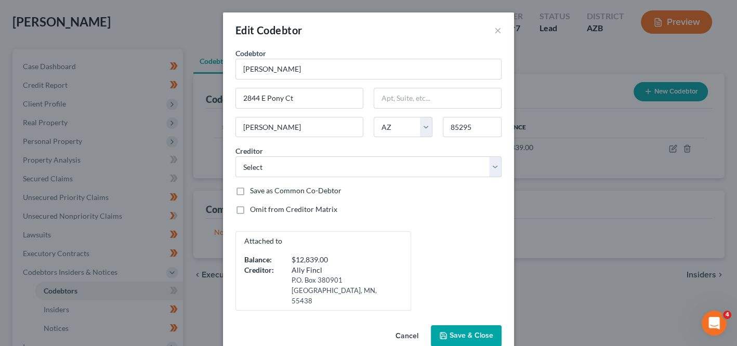
click at [311, 190] on label "Save as Common Co-Debtor" at bounding box center [295, 190] width 91 height 10
click at [261, 190] on input "Save as Common Co-Debtor" at bounding box center [257, 188] width 7 height 7
checkbox input "true"
click at [448, 325] on button "Save & Close" at bounding box center [466, 336] width 71 height 22
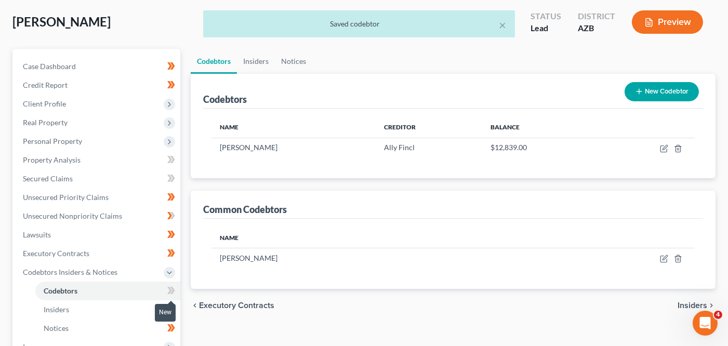
click at [168, 290] on icon at bounding box center [171, 290] width 8 height 13
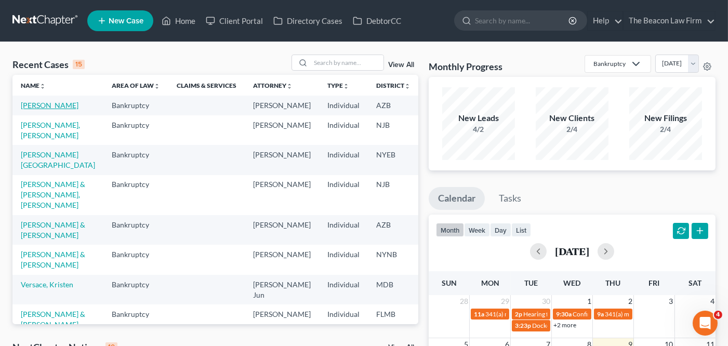
click at [34, 110] on link "[PERSON_NAME]" at bounding box center [50, 105] width 58 height 9
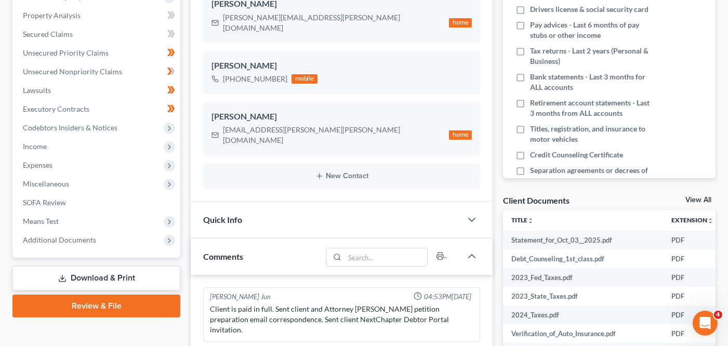
scroll to position [223, 0]
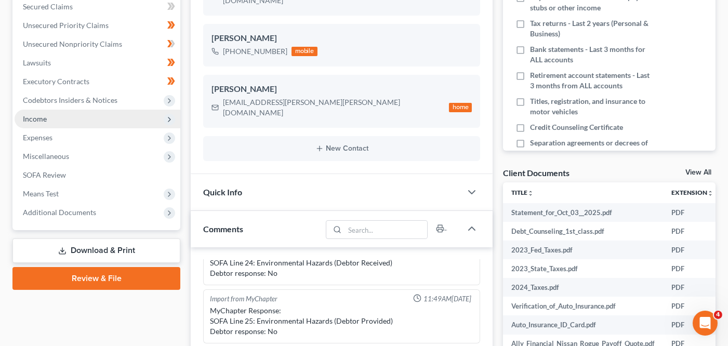
click at [113, 124] on span "Income" at bounding box center [98, 119] width 166 height 19
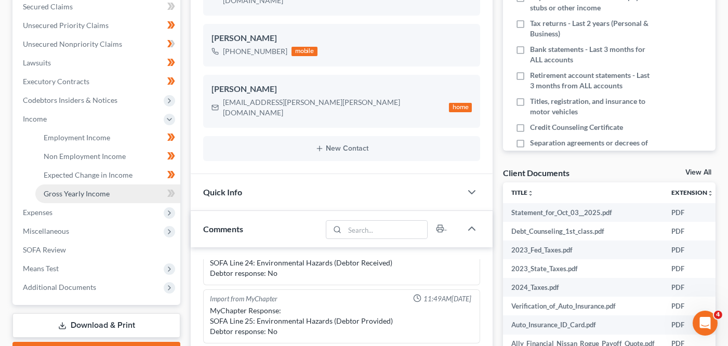
click at [113, 190] on link "Gross Yearly Income" at bounding box center [107, 193] width 145 height 19
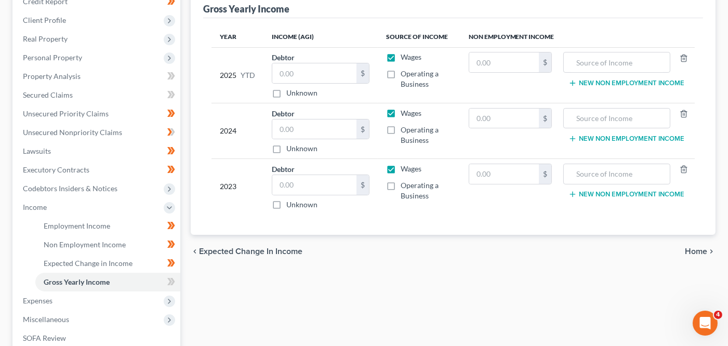
scroll to position [136, 0]
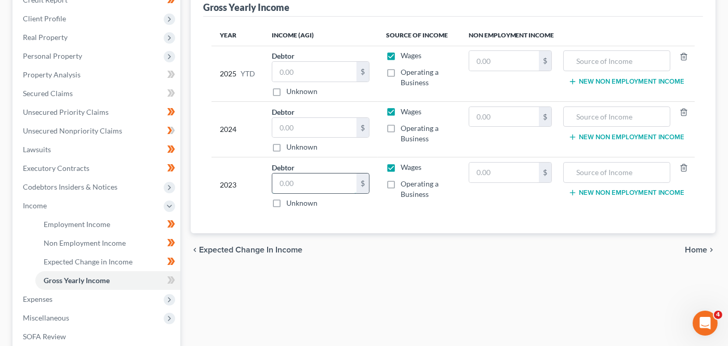
click at [283, 176] on input "text" at bounding box center [314, 184] width 84 height 20
paste input "51,966"
type input "51,966"
click at [305, 127] on input "text" at bounding box center [314, 128] width 84 height 20
paste input "44,728"
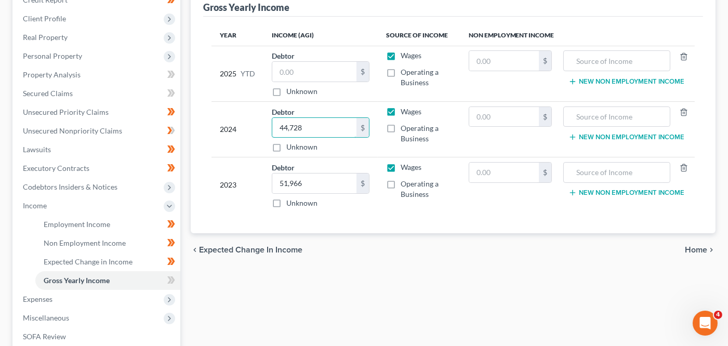
type input "44,728"
click at [301, 68] on input "text" at bounding box center [314, 72] width 84 height 20
paste input "31,082.08"
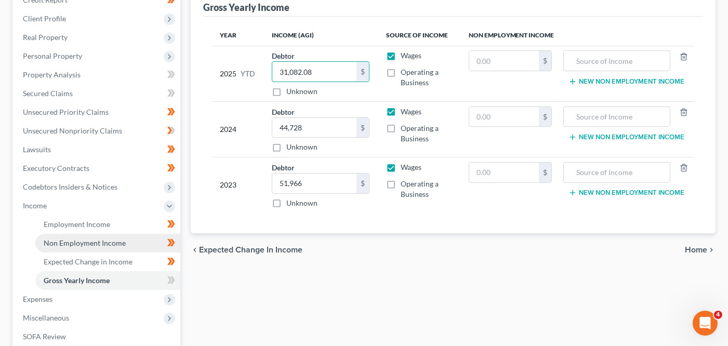
type input "31,082.08"
click at [115, 246] on link "Non Employment Income" at bounding box center [107, 243] width 145 height 19
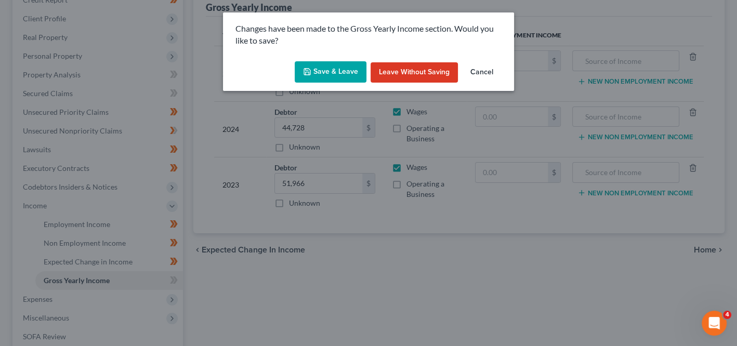
click at [304, 68] on icon "button" at bounding box center [307, 72] width 8 height 8
